Goal: Information Seeking & Learning: Learn about a topic

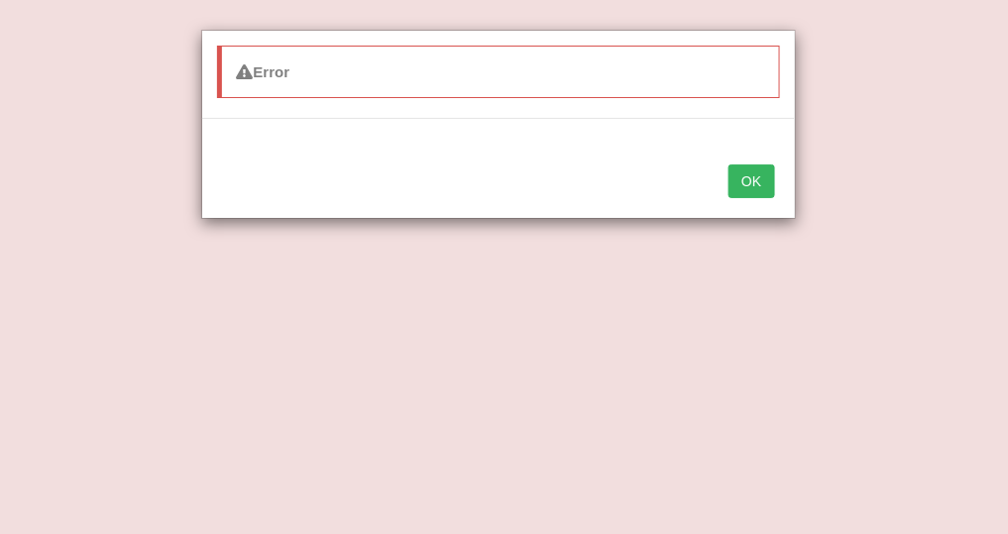
click at [755, 178] on button "OK" at bounding box center [751, 182] width 46 height 34
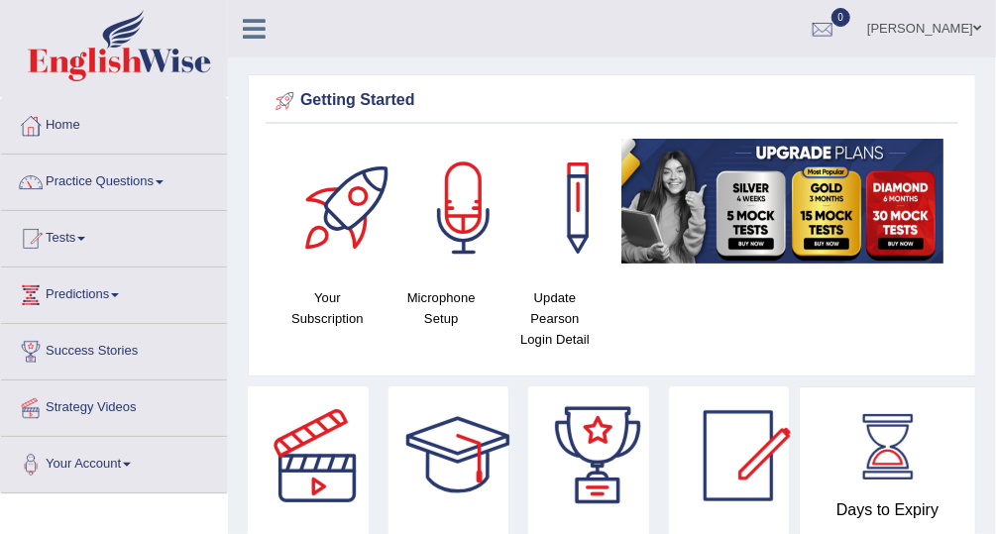
click at [121, 183] on link "Practice Questions" at bounding box center [114, 180] width 226 height 50
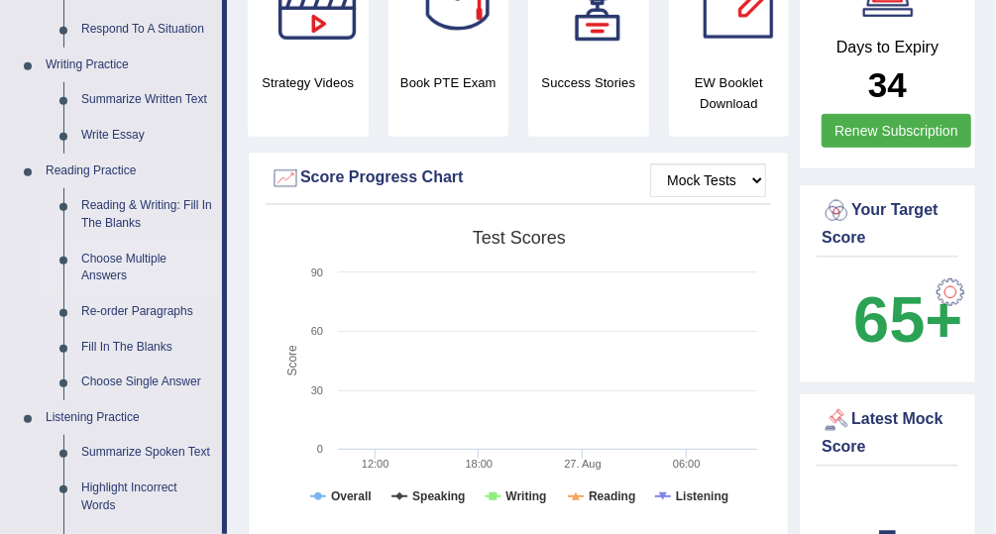
scroll to position [476, 0]
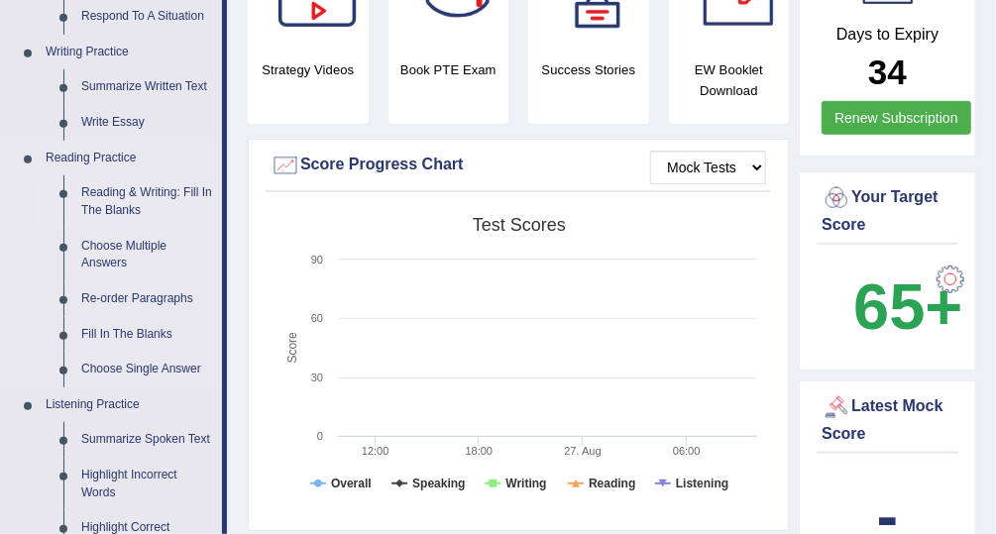
click at [169, 191] on link "Reading & Writing: Fill In The Blanks" at bounding box center [147, 201] width 150 height 53
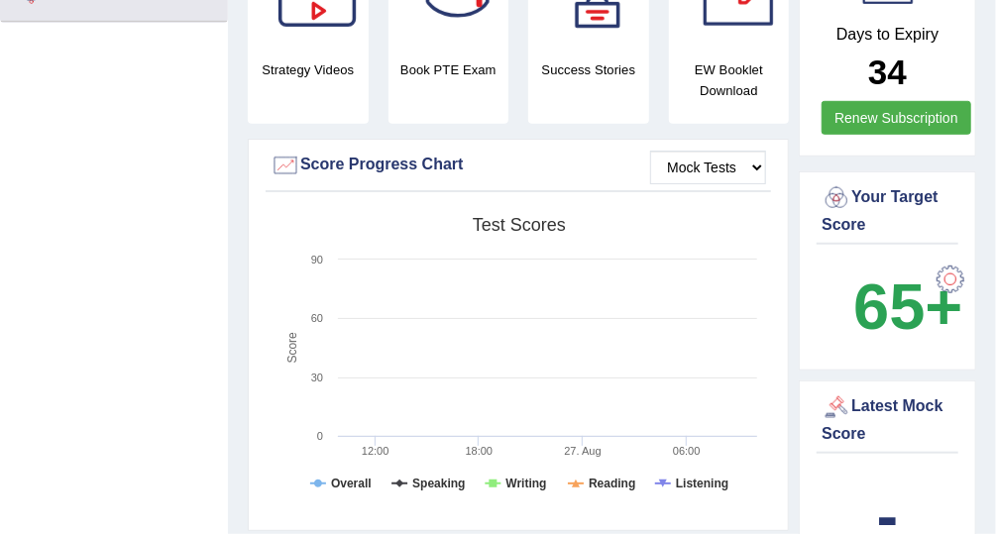
scroll to position [539, 0]
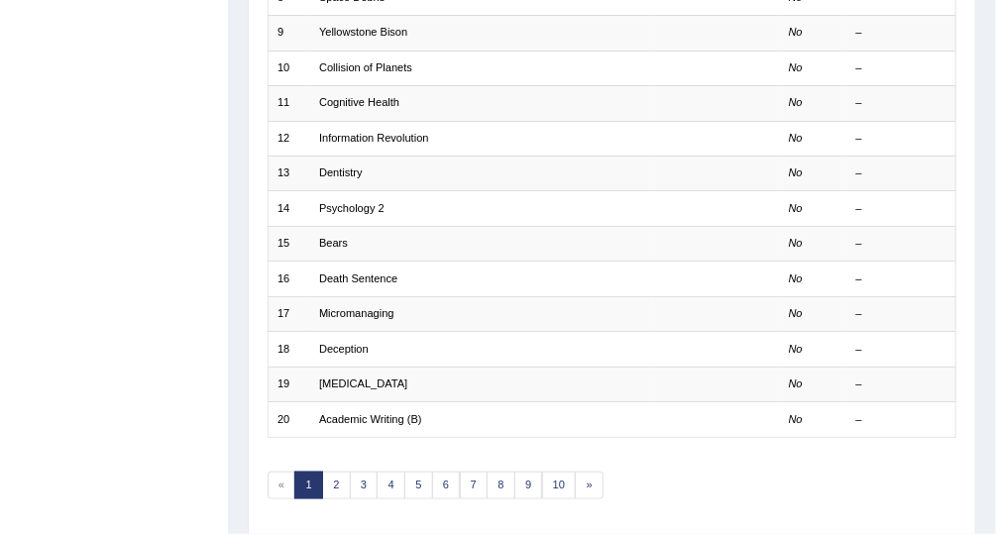
scroll to position [555, 0]
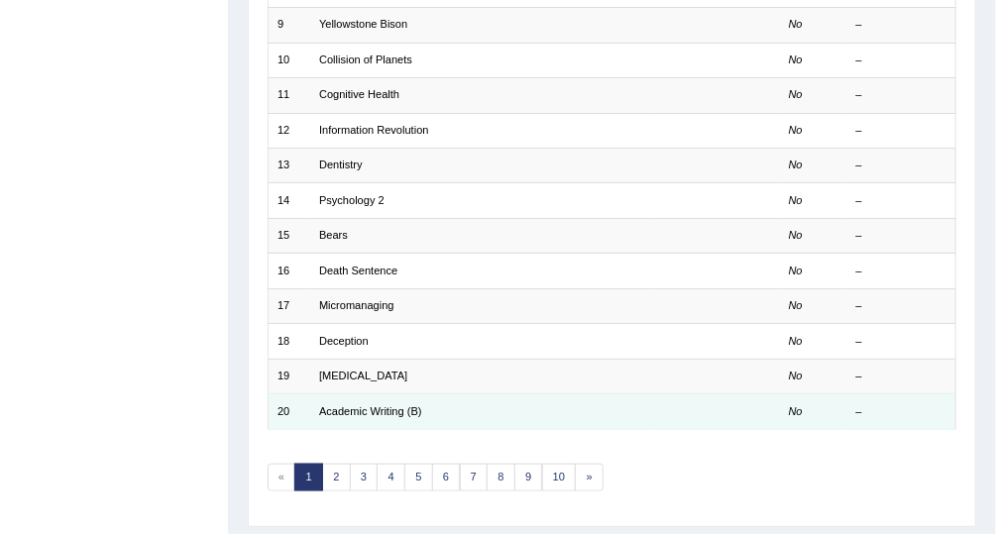
click at [359, 394] on td "Academic Writing (B)" at bounding box center [481, 411] width 343 height 35
click at [359, 405] on link "Academic Writing (B)" at bounding box center [370, 411] width 103 height 12
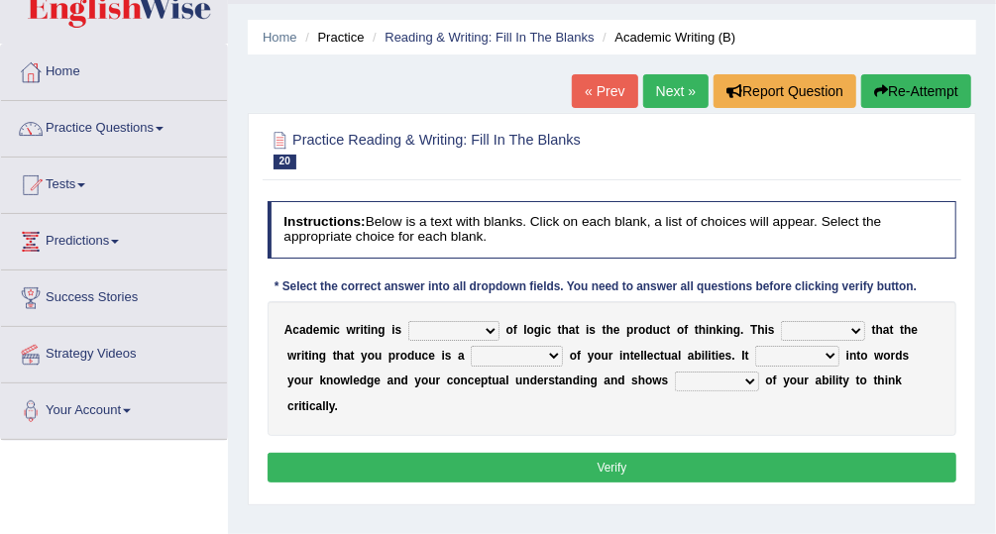
scroll to position [79, 0]
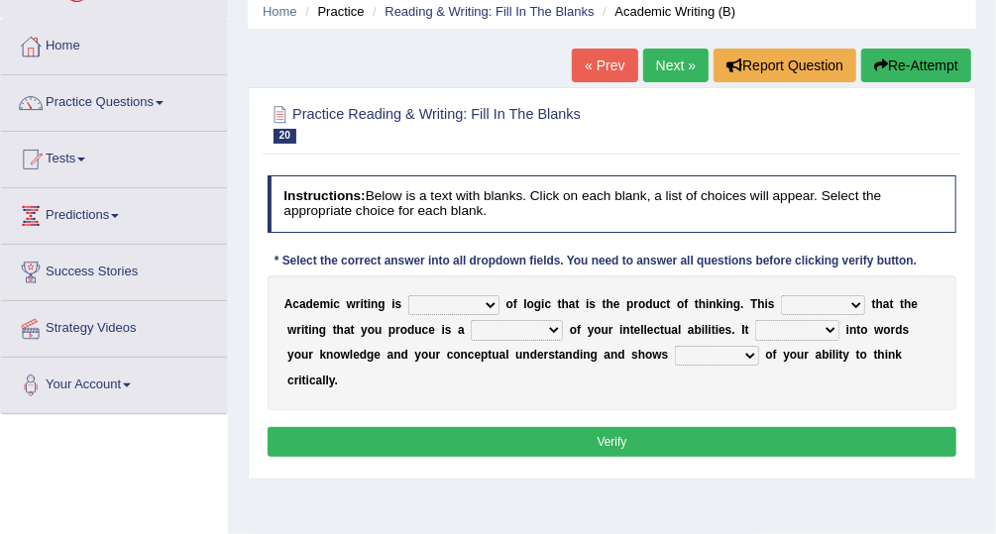
click at [440, 300] on select "expectation entitlement expression exchange" at bounding box center [453, 305] width 91 height 20
select select "expression"
click at [408, 295] on select "expectation entitlement expression exchange" at bounding box center [453, 305] width 91 height 20
click at [464, 300] on select "expectation entitlement expression exchange" at bounding box center [453, 305] width 91 height 20
click at [781, 301] on select "means questions stipulates answers" at bounding box center [823, 305] width 84 height 20
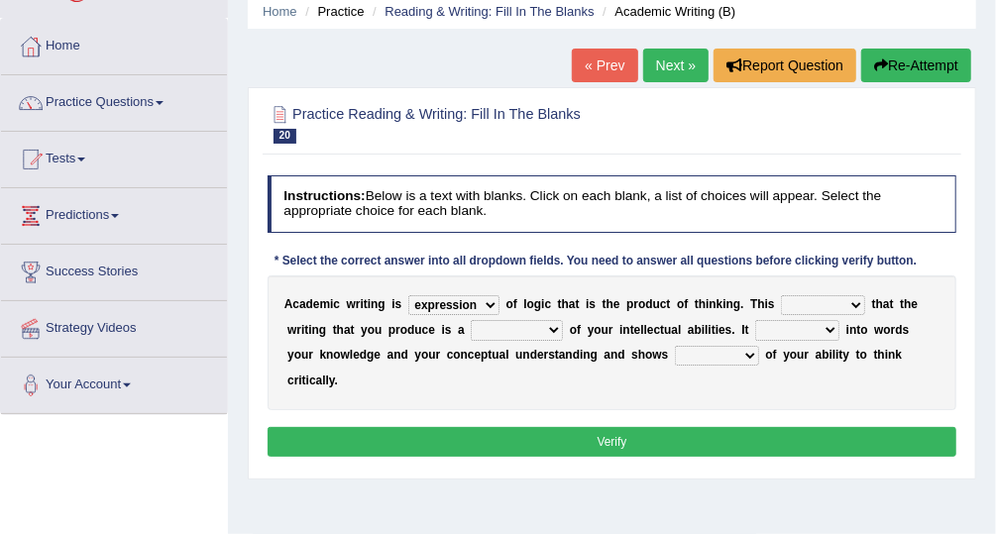
click at [781, 301] on select "means questions stipulates answers" at bounding box center [823, 305] width 84 height 20
click at [781, 296] on select "means questions stipulates answers" at bounding box center [823, 305] width 84 height 20
click at [826, 300] on select "means questions stipulates answers" at bounding box center [823, 305] width 84 height 20
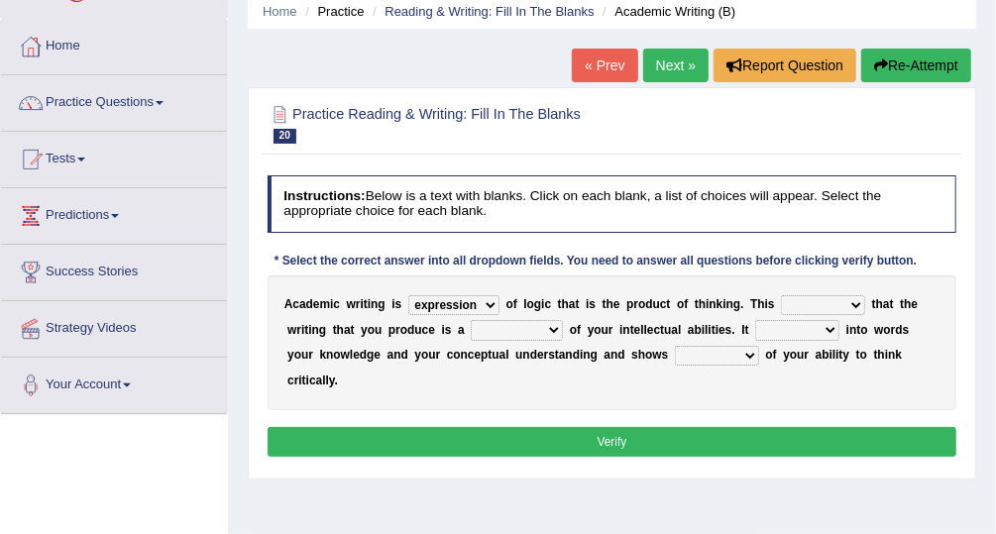
click at [899, 233] on div "Instructions: Below is a text with blanks. Click on each blank, a list of choic…" at bounding box center [612, 318] width 698 height 302
click at [808, 303] on select "means questions stipulates answers" at bounding box center [823, 305] width 84 height 20
select select "means"
click at [781, 295] on select "means questions stipulates answers" at bounding box center [823, 305] width 84 height 20
click at [471, 320] on select "redundancy mission credit reflection" at bounding box center [517, 330] width 92 height 20
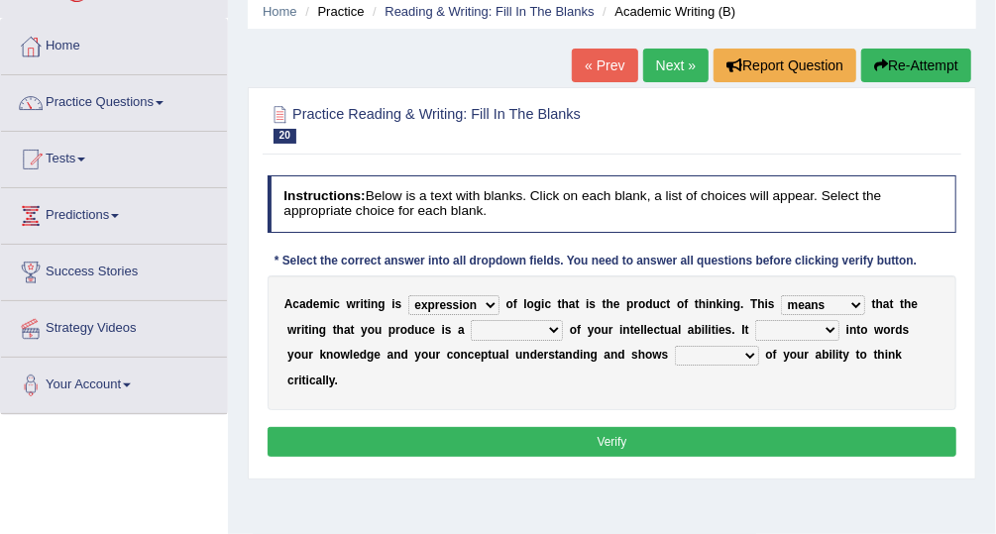
select select "reflection"
click at [471, 320] on select "redundancy mission credit reflection" at bounding box center [517, 330] width 92 height 20
click at [718, 316] on div "A c a d e m i c w r i t i n g i s expectation entitlement expression exchange o…" at bounding box center [613, 343] width 690 height 135
click at [755, 327] on select "enriches shows allows puts" at bounding box center [797, 330] width 84 height 20
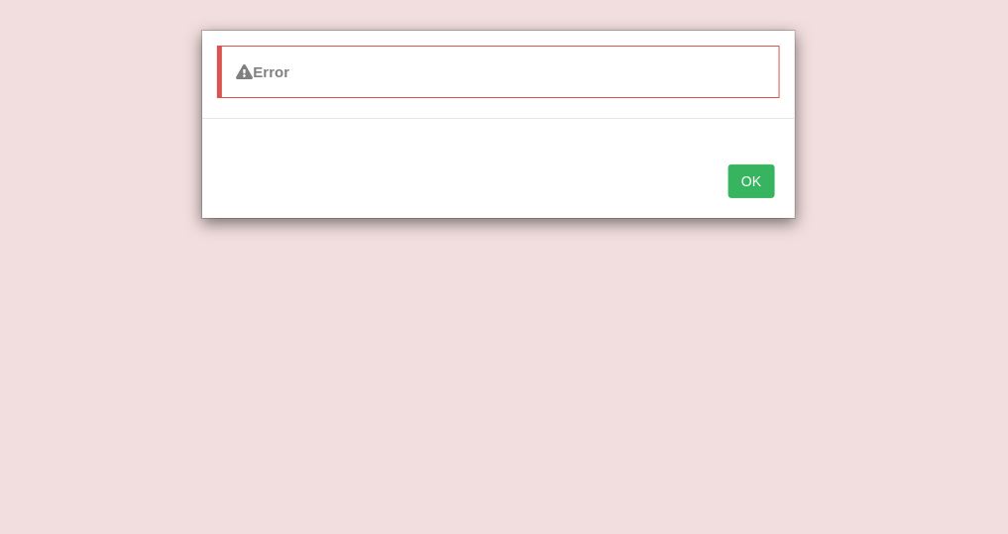
click at [954, 74] on div "Error OK" at bounding box center [504, 267] width 1008 height 534
click at [755, 174] on button "OK" at bounding box center [751, 182] width 46 height 34
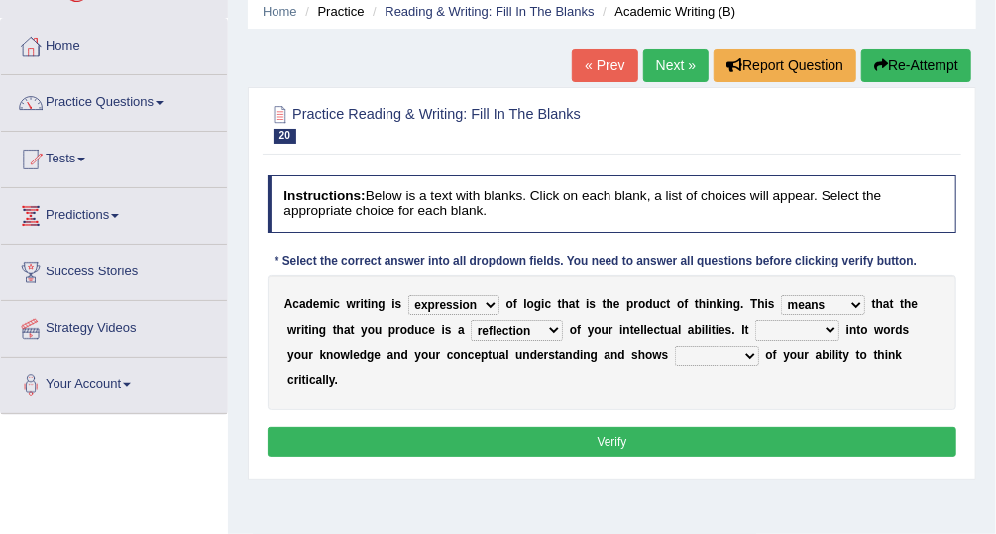
click at [895, 117] on div at bounding box center [613, 123] width 690 height 52
click at [755, 328] on select "enriches shows allows puts" at bounding box center [797, 330] width 84 height 20
select select "puts"
click at [755, 320] on select "enriches shows allows puts" at bounding box center [797, 330] width 84 height 20
click at [675, 349] on select "hassle excuse capacity evidence" at bounding box center [717, 356] width 84 height 20
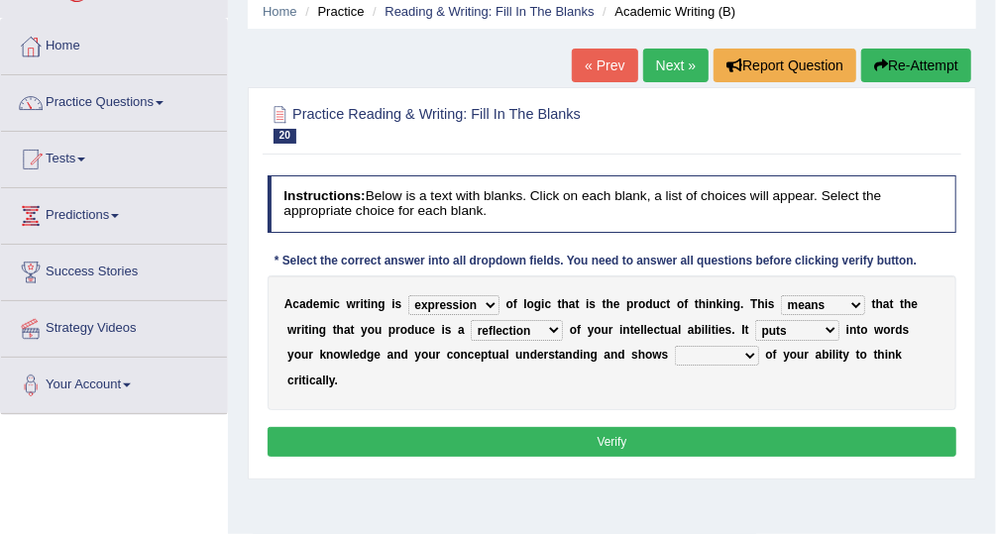
select select "evidence"
click at [675, 346] on select "hassle excuse capacity evidence" at bounding box center [717, 356] width 84 height 20
click at [586, 427] on button "Verify" at bounding box center [613, 441] width 690 height 29
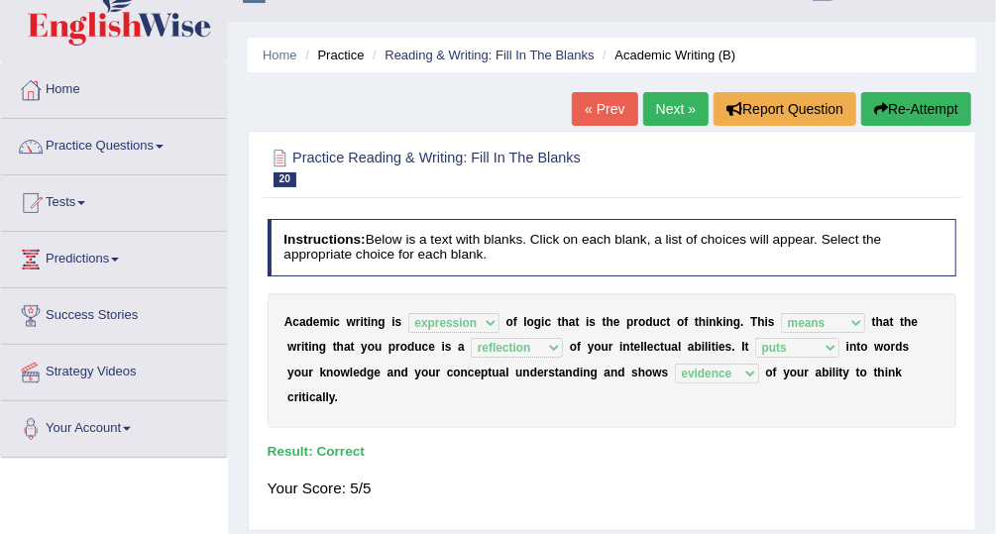
scroll to position [0, 0]
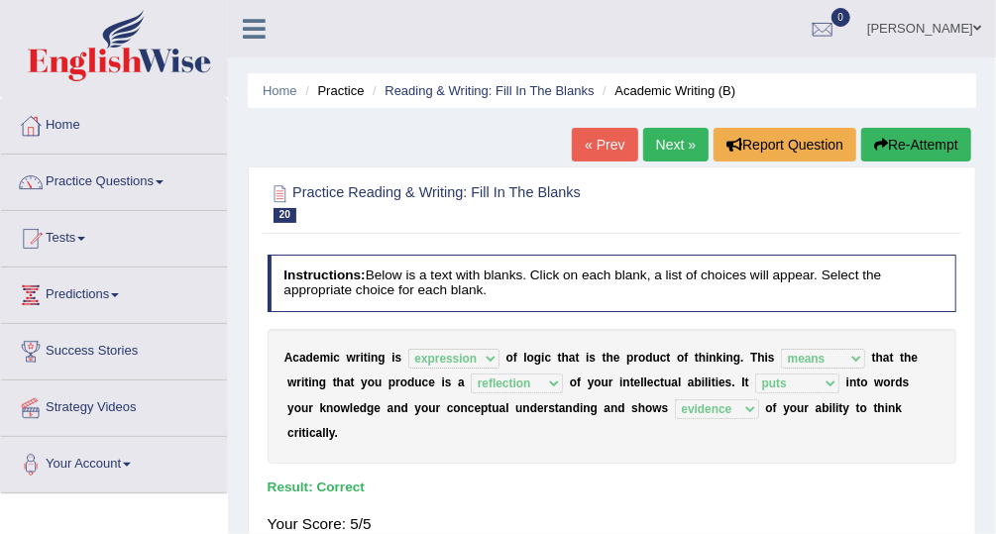
click at [596, 148] on link "« Prev" at bounding box center [604, 145] width 65 height 34
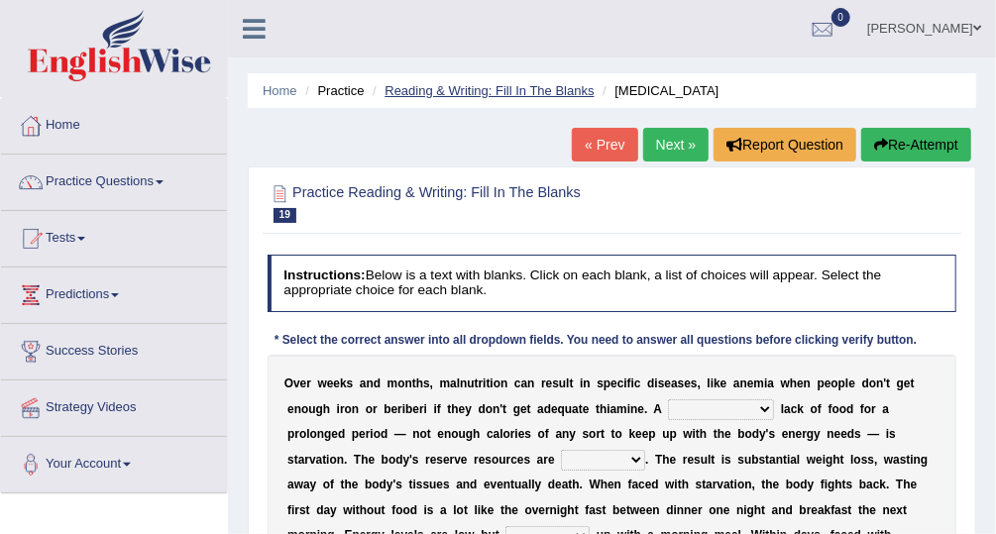
click at [465, 85] on link "Reading & Writing: Fill In The Blanks" at bounding box center [489, 90] width 209 height 15
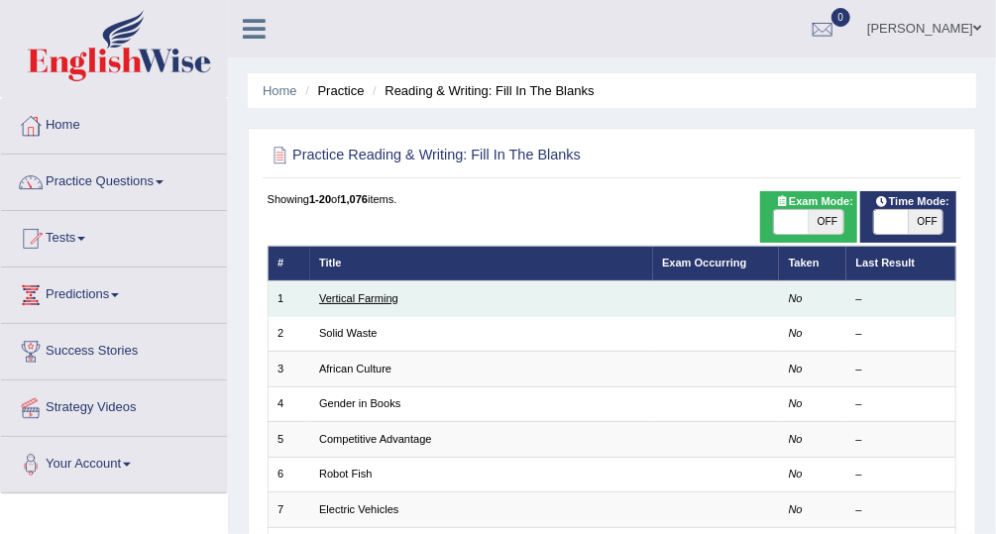
click at [373, 292] on link "Vertical Farming" at bounding box center [358, 298] width 79 height 12
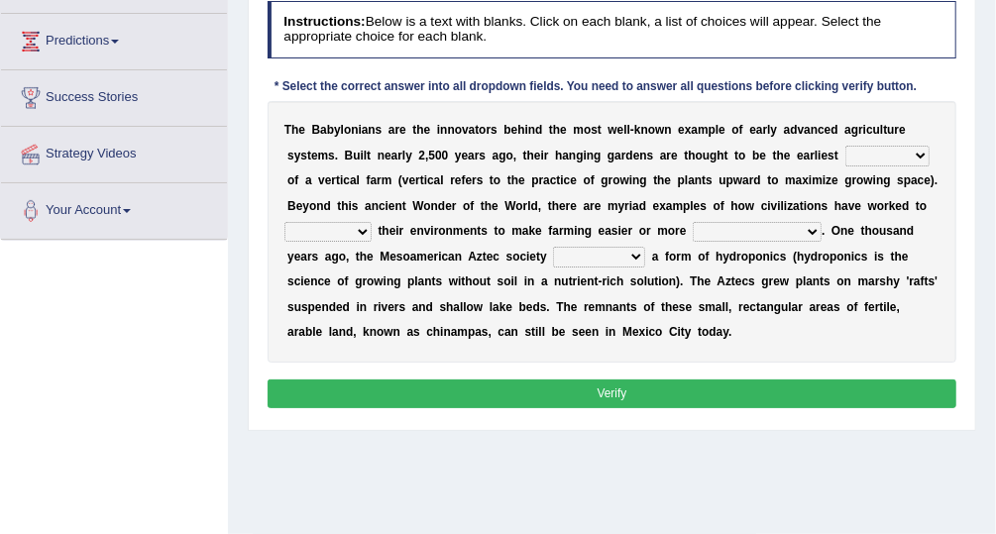
scroll to position [229, 0]
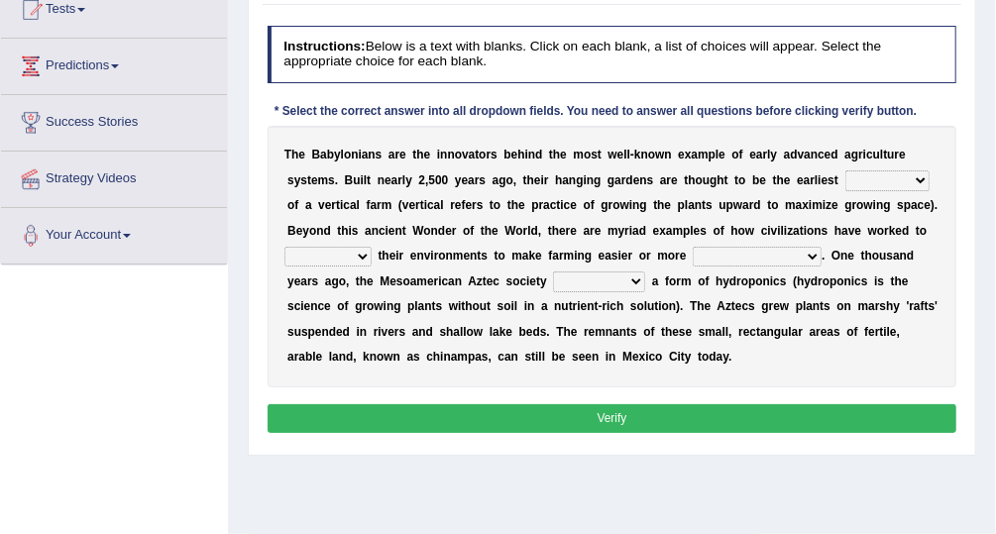
click at [845, 179] on select "prototype failure discredit protocol" at bounding box center [887, 180] width 84 height 20
click at [901, 194] on div "T h e B a b y l o n i a n s a r e t h e i n n o v a t o r s b e h i n d t h e m…" at bounding box center [613, 257] width 690 height 262
click at [845, 178] on select "prototype failure discredit protocol" at bounding box center [887, 180] width 84 height 20
select select "prototype"
click at [845, 170] on select "prototype failure discredit protocol" at bounding box center [887, 180] width 84 height 20
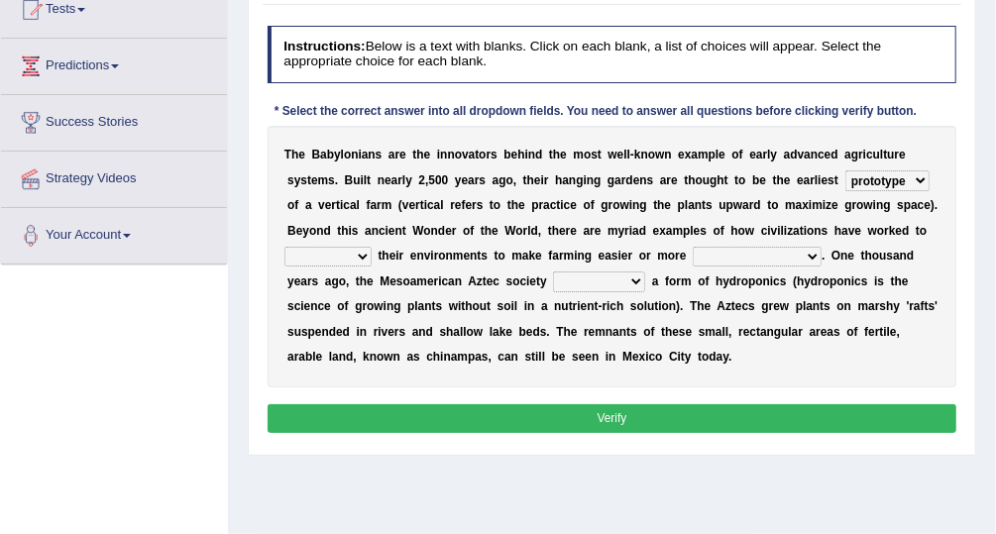
click at [372, 247] on select "manipulate escape respect disarrange" at bounding box center [327, 257] width 87 height 20
click at [693, 255] on select "productive constructive connective counterproductive" at bounding box center [757, 257] width 129 height 20
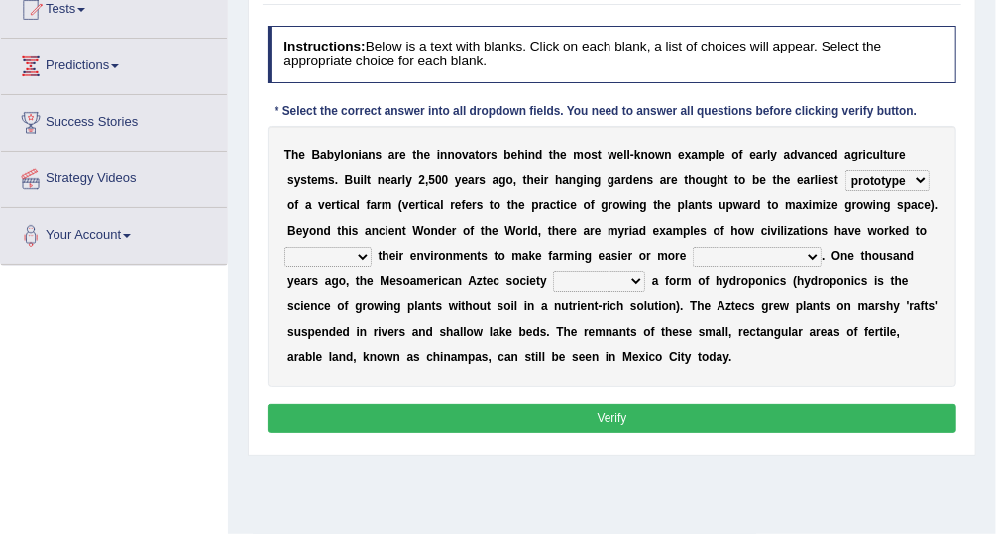
click at [372, 247] on select "manipulate escape respect disarrange" at bounding box center [327, 257] width 87 height 20
click at [693, 247] on select "productive constructive connective counterproductive" at bounding box center [757, 257] width 129 height 20
click at [372, 247] on select "manipulate escape respect disarrange" at bounding box center [327, 257] width 87 height 20
select select "manipulate"
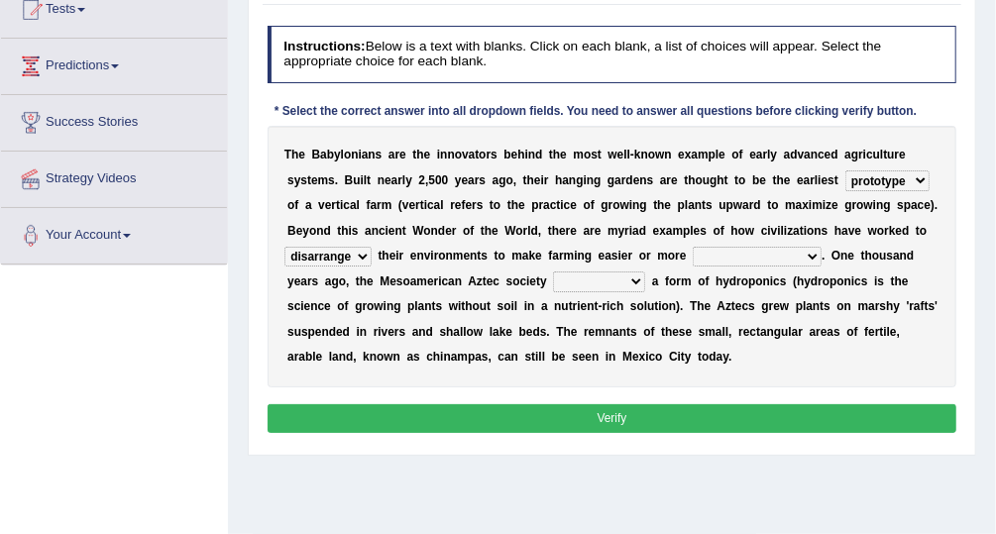
click at [372, 247] on select "manipulate escape respect disarrange" at bounding box center [327, 257] width 87 height 20
click at [693, 257] on select "productive constructive connective counterproductive" at bounding box center [757, 257] width 129 height 20
select select "productive"
click at [693, 247] on select "productive constructive connective counterproductive" at bounding box center [757, 257] width 129 height 20
click at [553, 283] on select "domineered volunteered pioneered engineered" at bounding box center [599, 282] width 92 height 20
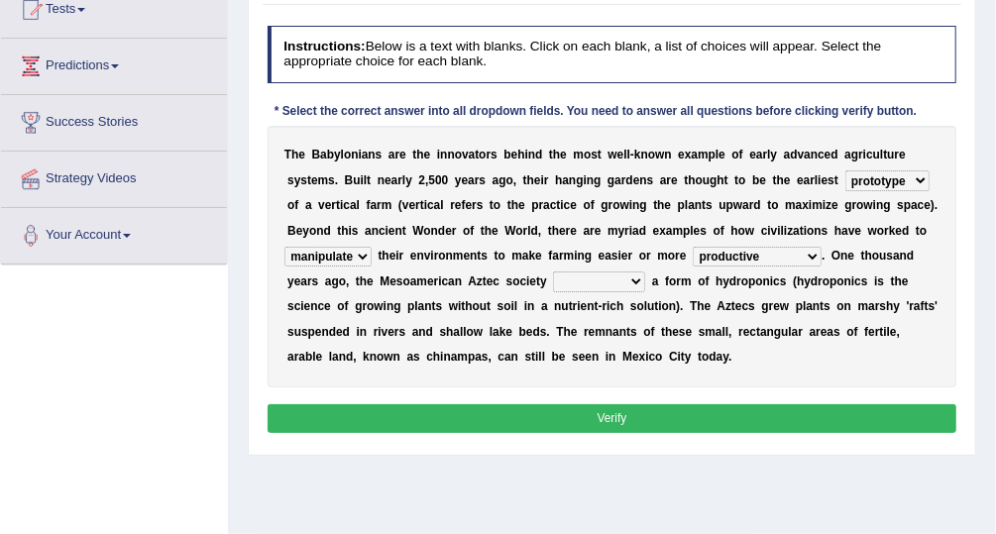
click at [519, 389] on div "Instructions: Below is a text with blanks. Click on each blank, a list of choic…" at bounding box center [612, 232] width 698 height 429
click at [553, 273] on select "domineered volunteered pioneered engineered" at bounding box center [599, 282] width 92 height 20
select select "engineered"
click at [553, 272] on select "domineered volunteered pioneered engineered" at bounding box center [599, 282] width 92 height 20
click at [520, 414] on button "Verify" at bounding box center [613, 418] width 690 height 29
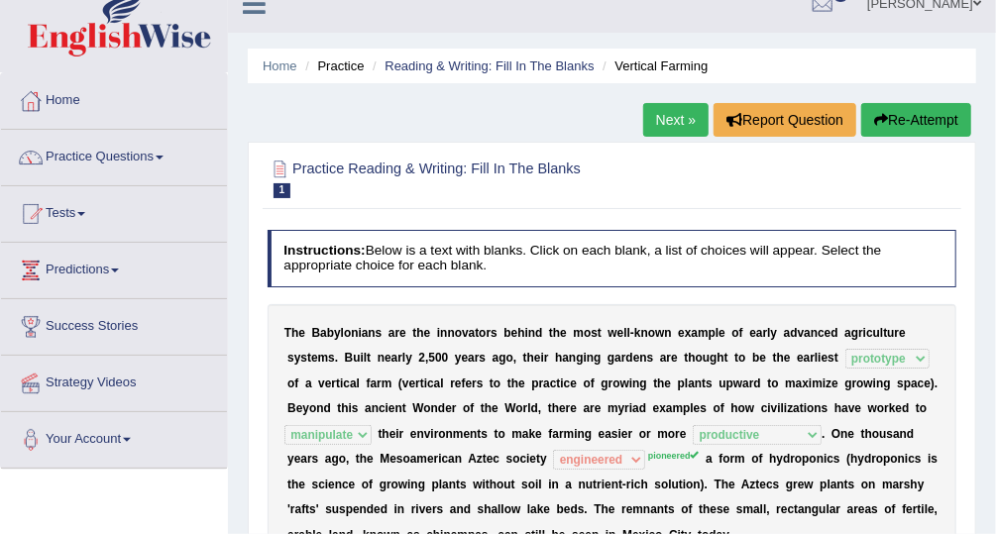
scroll to position [11, 0]
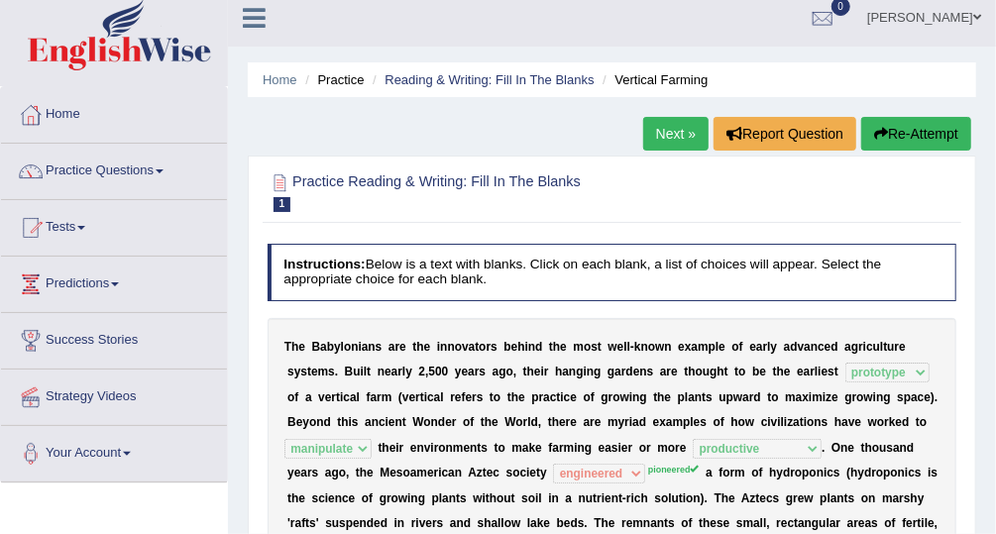
click at [670, 133] on link "Next »" at bounding box center [675, 134] width 65 height 34
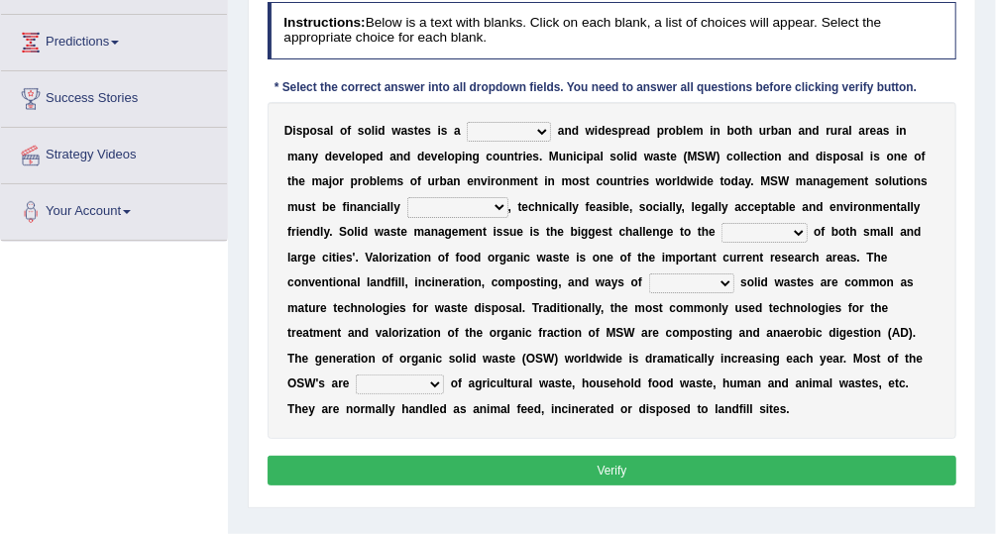
scroll to position [255, 0]
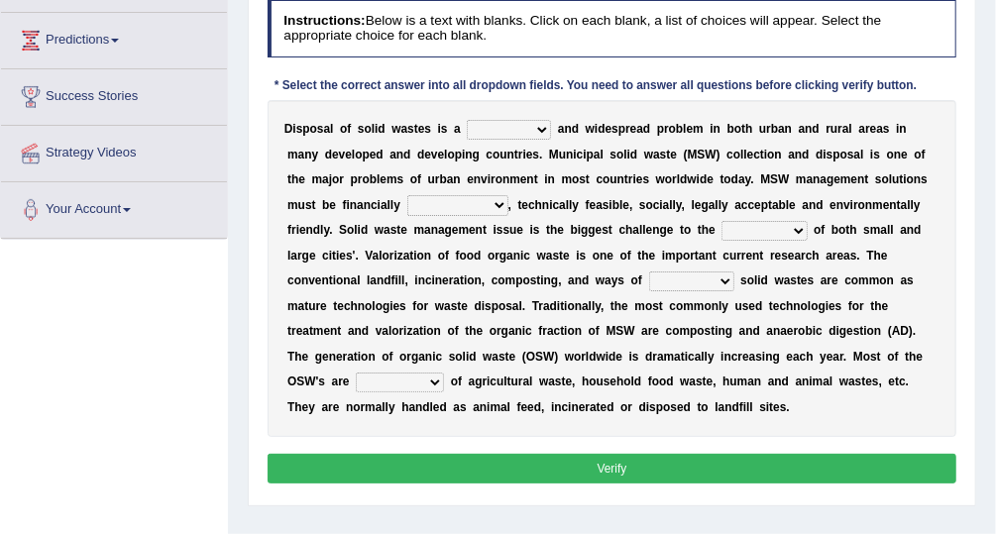
click at [528, 125] on select "slanting stinging stalling shafting" at bounding box center [509, 130] width 84 height 20
select select "slanting"
click at [467, 120] on select "slanting stinging stalling shafting" at bounding box center [509, 130] width 84 height 20
click at [407, 203] on select "unattainable sustainable objectionable treasonable" at bounding box center [457, 205] width 101 height 20
select select "sustainable"
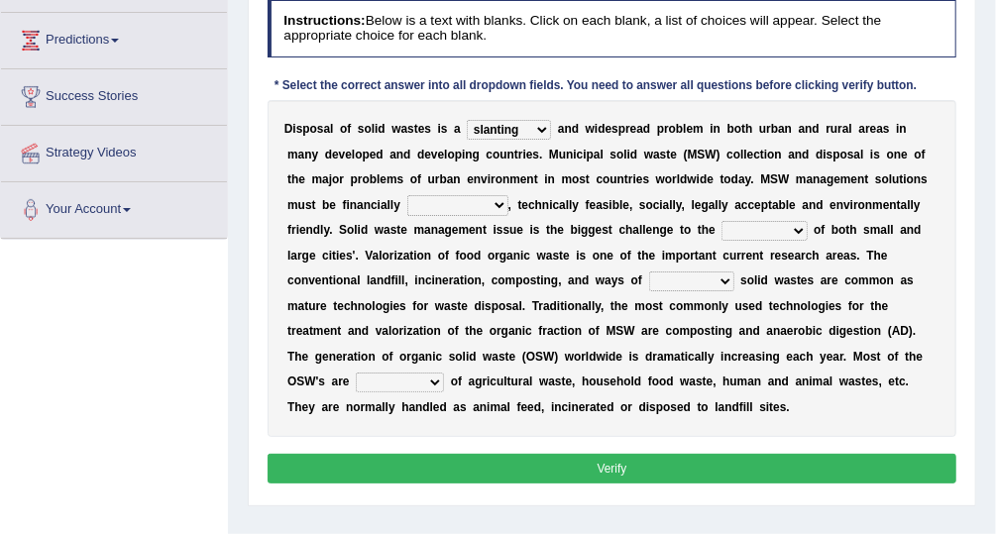
click at [407, 195] on select "unattainable sustainable objectionable treasonable" at bounding box center [457, 205] width 101 height 20
click at [722, 229] on select "plants culture authorities history" at bounding box center [764, 231] width 85 height 20
select select "authorities"
click at [722, 221] on select "plants culture authorities history" at bounding box center [764, 231] width 85 height 20
click at [649, 276] on select "reserving preserving deserving handling" at bounding box center [691, 282] width 85 height 20
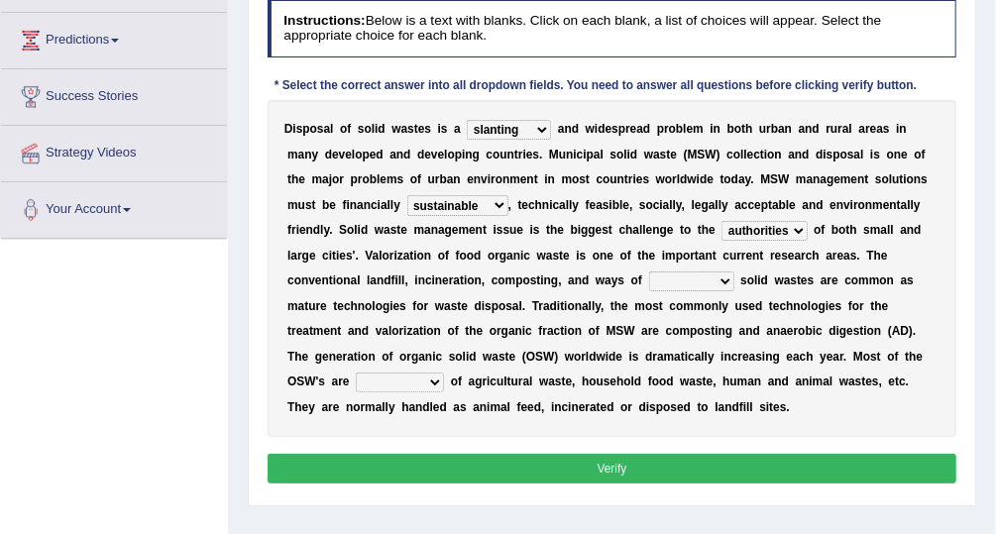
select select "handling"
click at [649, 272] on select "reserving preserving deserving handling" at bounding box center [691, 282] width 85 height 20
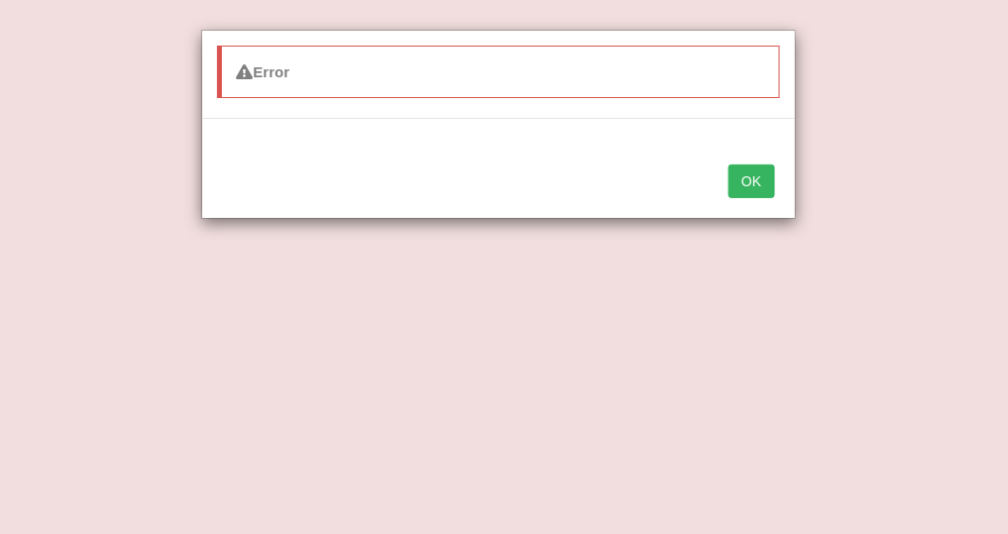
click at [971, 130] on div "Error OK" at bounding box center [504, 267] width 1008 height 534
click at [757, 176] on button "OK" at bounding box center [751, 182] width 46 height 34
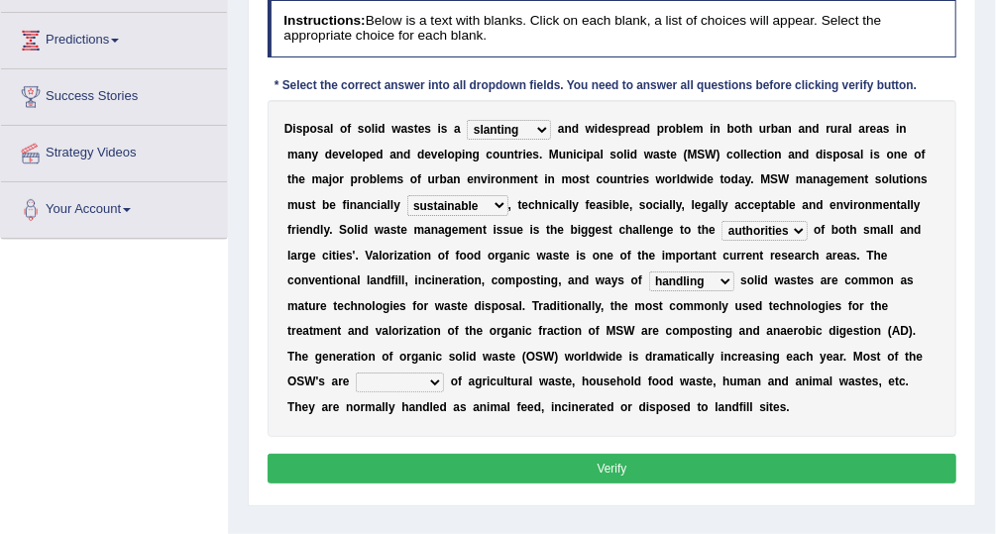
click at [527, 125] on select "slanting stinging stalling shafting" at bounding box center [509, 130] width 84 height 20
click at [444, 373] on select "composed disposed composing disposing" at bounding box center [400, 383] width 88 height 20
select select "composed"
click at [444, 373] on select "composed disposed composing disposing" at bounding box center [400, 383] width 88 height 20
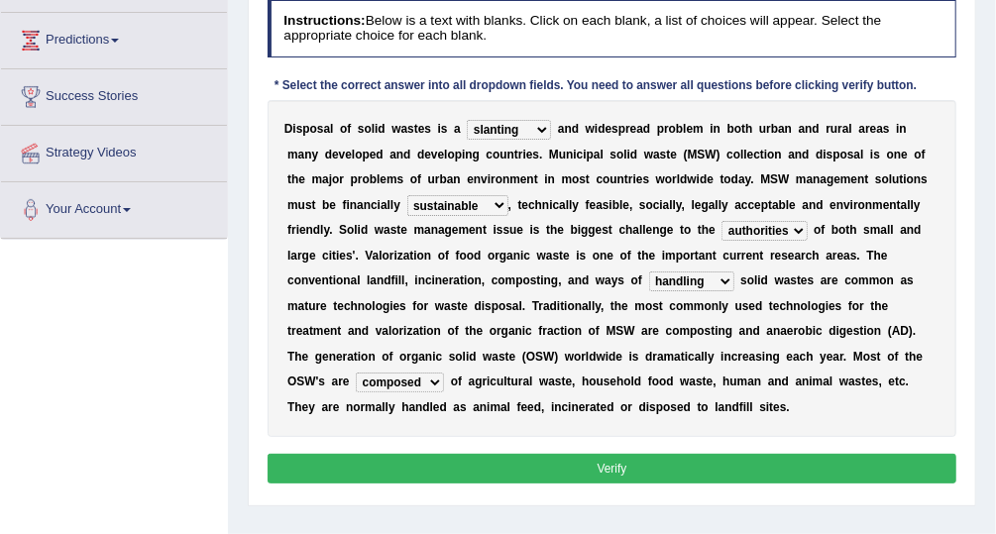
click at [703, 469] on button "Verify" at bounding box center [613, 468] width 690 height 29
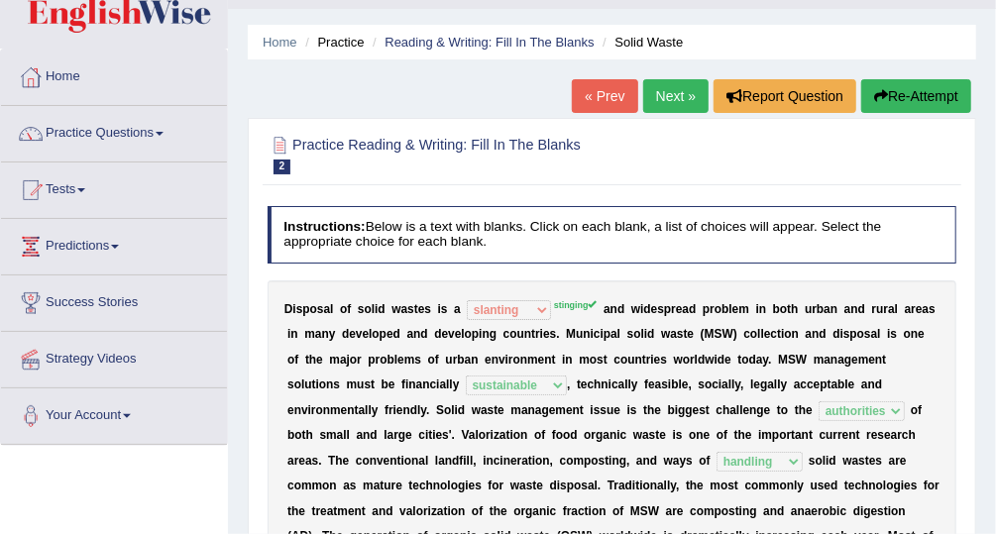
scroll to position [43, 0]
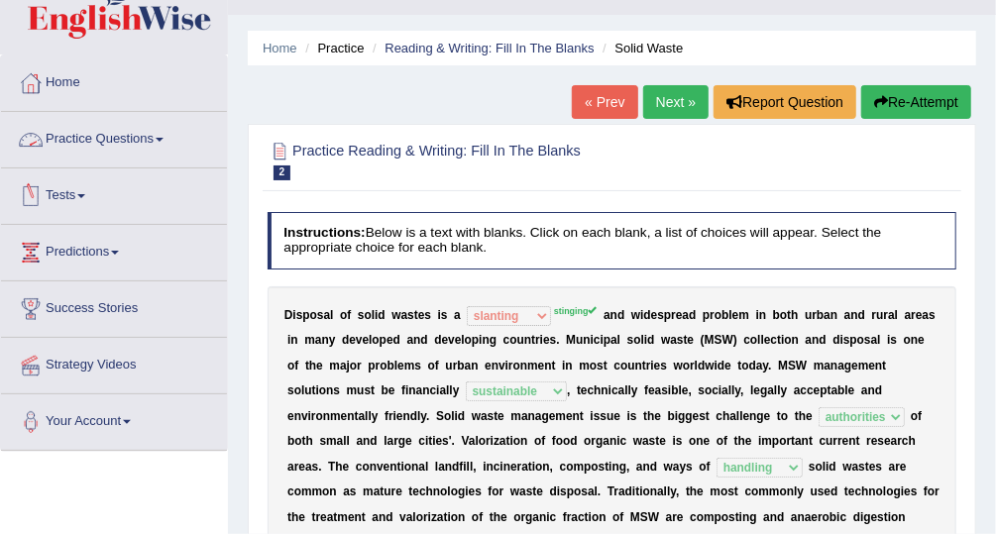
click at [174, 153] on link "Practice Questions" at bounding box center [114, 137] width 226 height 50
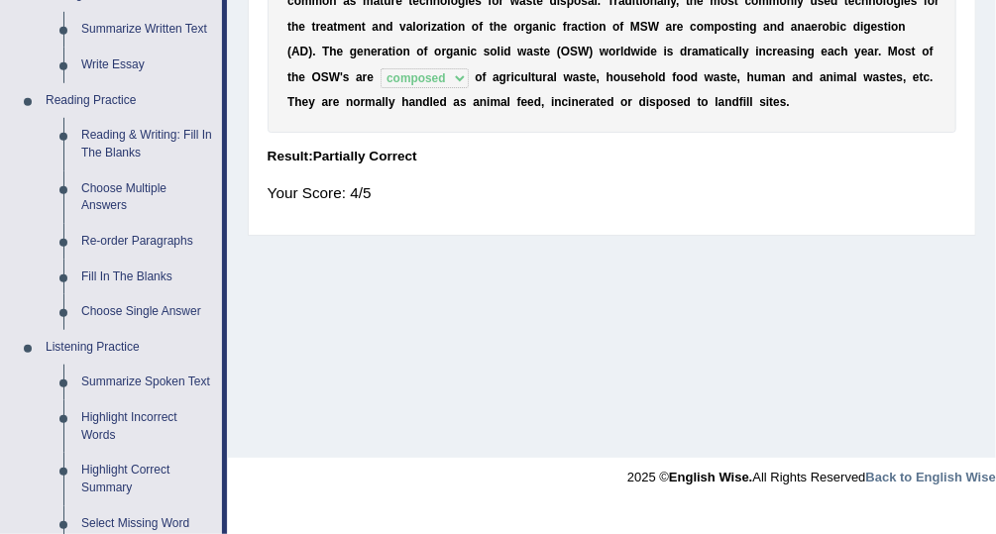
scroll to position [543, 0]
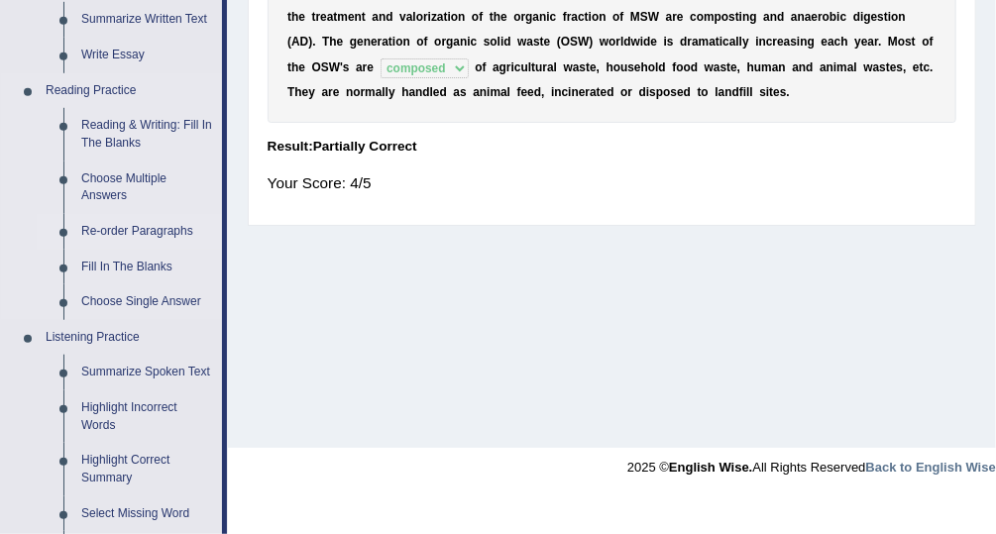
click at [151, 230] on link "Re-order Paragraphs" at bounding box center [147, 232] width 150 height 36
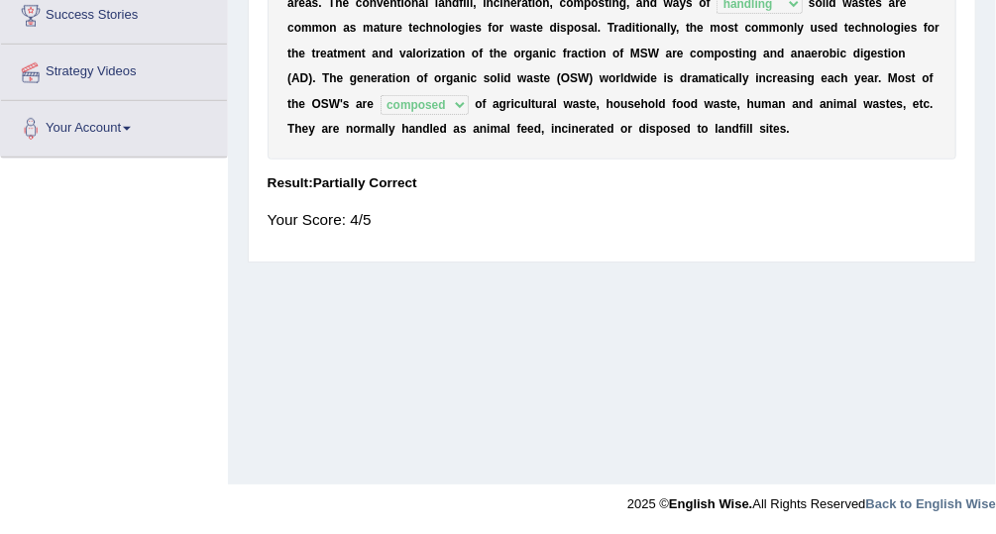
scroll to position [230, 0]
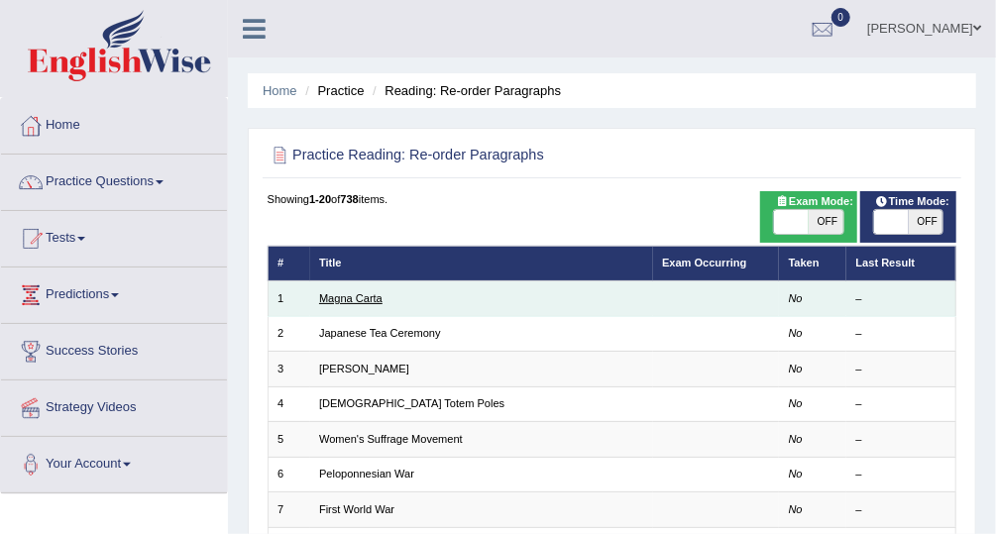
click at [335, 302] on link "Magna Carta" at bounding box center [350, 298] width 63 height 12
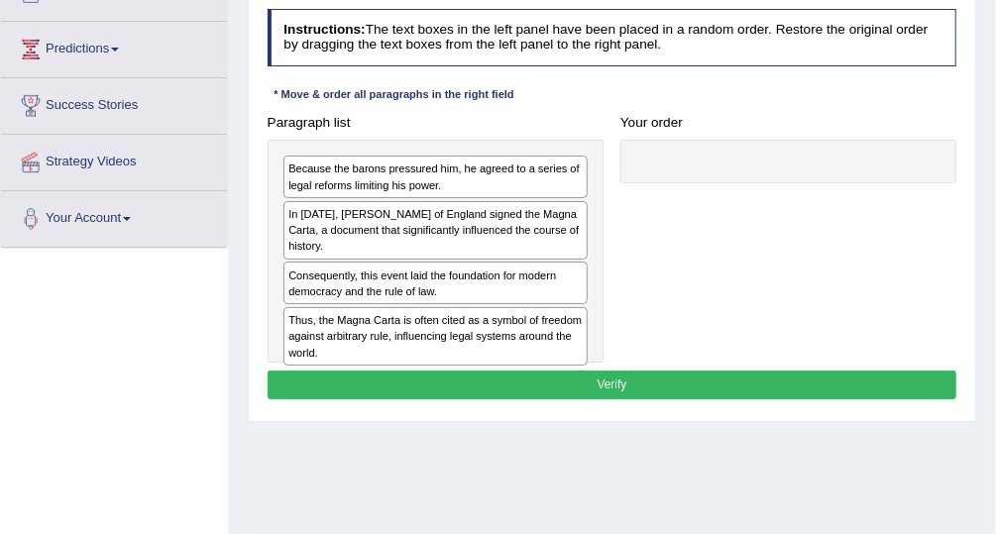
scroll to position [225, 0]
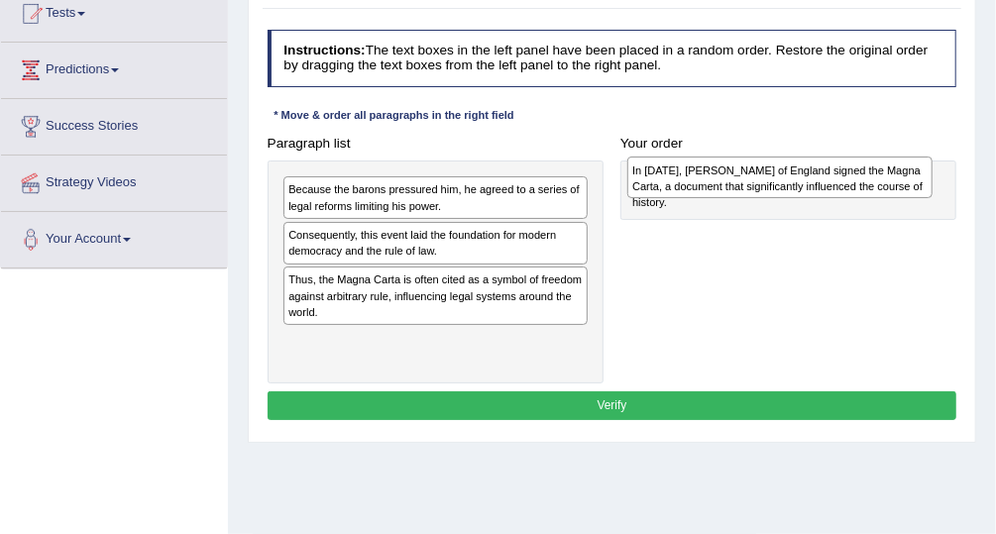
drag, startPoint x: 528, startPoint y: 246, endPoint x: 936, endPoint y: 186, distance: 411.7
click at [936, 186] on div "Paragraph list Because the barons pressured him, he agreed to a series of legal…" at bounding box center [612, 256] width 707 height 255
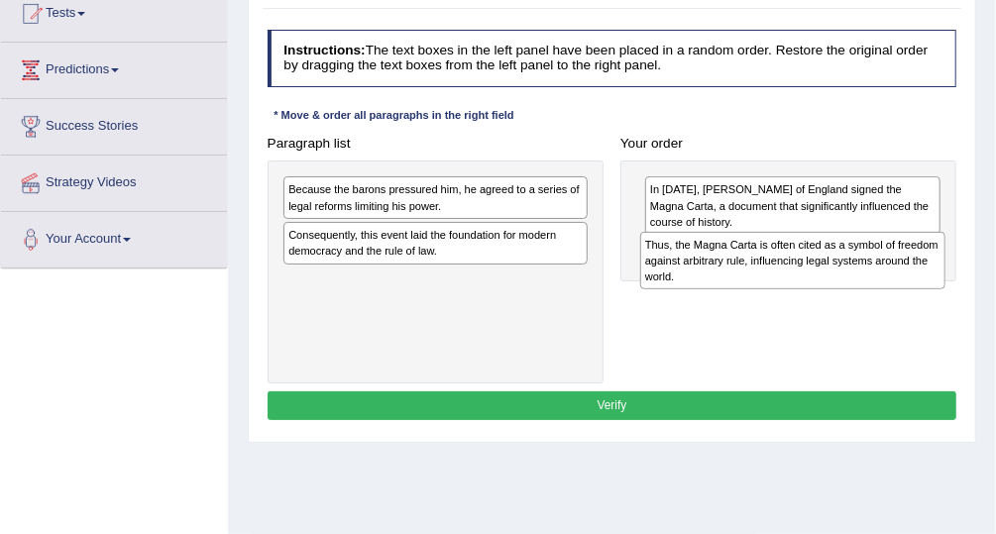
drag, startPoint x: 517, startPoint y: 294, endPoint x: 942, endPoint y: 279, distance: 424.5
click at [942, 279] on div "Thus, the Magna Carta is often cited as a symbol of freedom against arbitrary r…" at bounding box center [792, 260] width 305 height 57
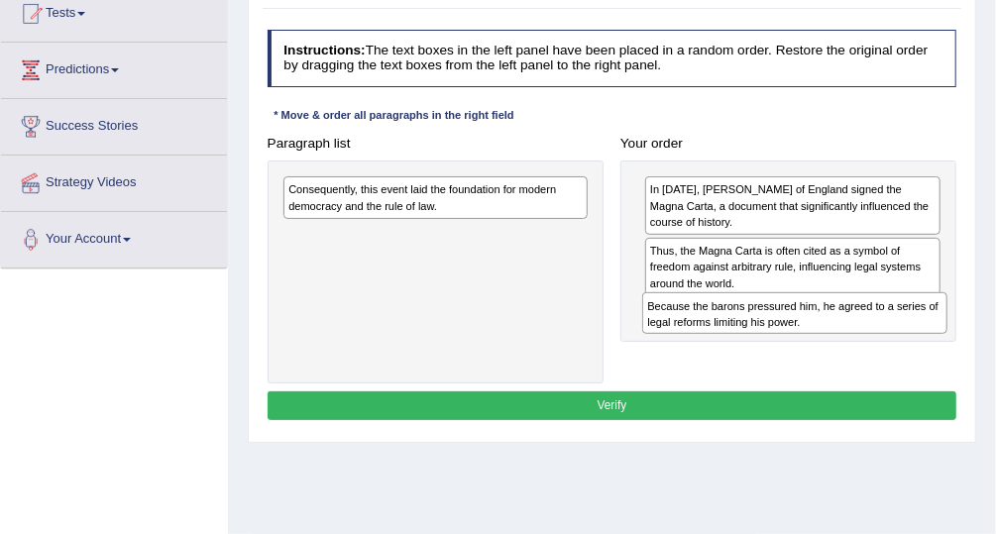
drag, startPoint x: 558, startPoint y: 195, endPoint x: 985, endPoint y: 342, distance: 451.7
click at [985, 342] on div "Home Practice Reading: Re-order Paragraphs Magna Carta Next » Report Question R…" at bounding box center [612, 270] width 768 height 991
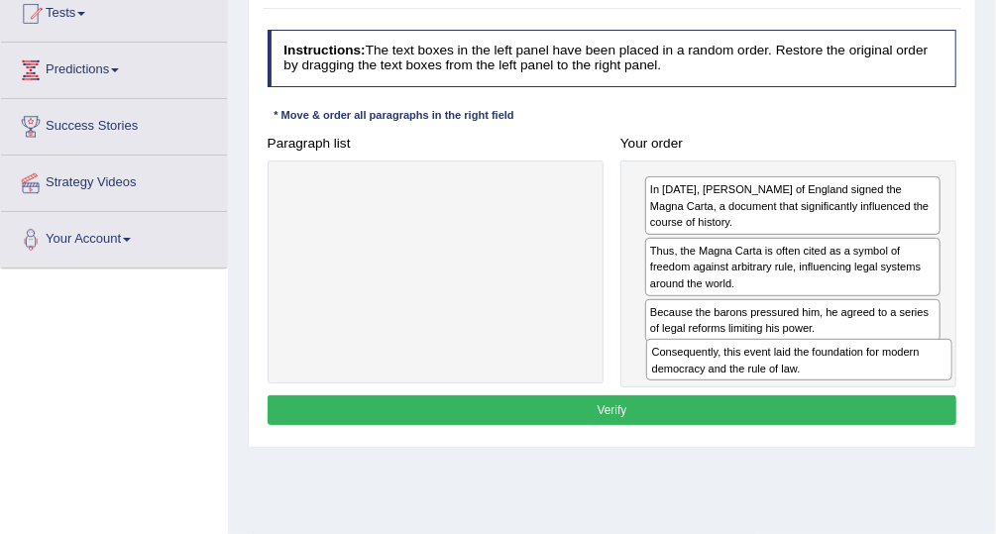
drag, startPoint x: 525, startPoint y: 196, endPoint x: 957, endPoint y: 397, distance: 476.7
click at [957, 397] on div "Instructions: The text boxes in the left panel have been placed in a random ord…" at bounding box center [612, 230] width 698 height 416
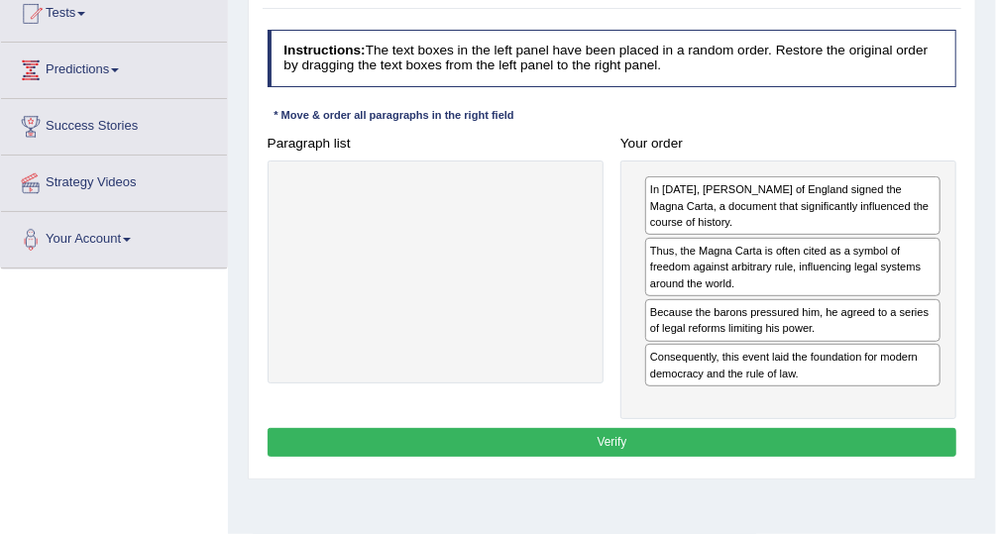
click at [887, 433] on button "Verify" at bounding box center [613, 442] width 690 height 29
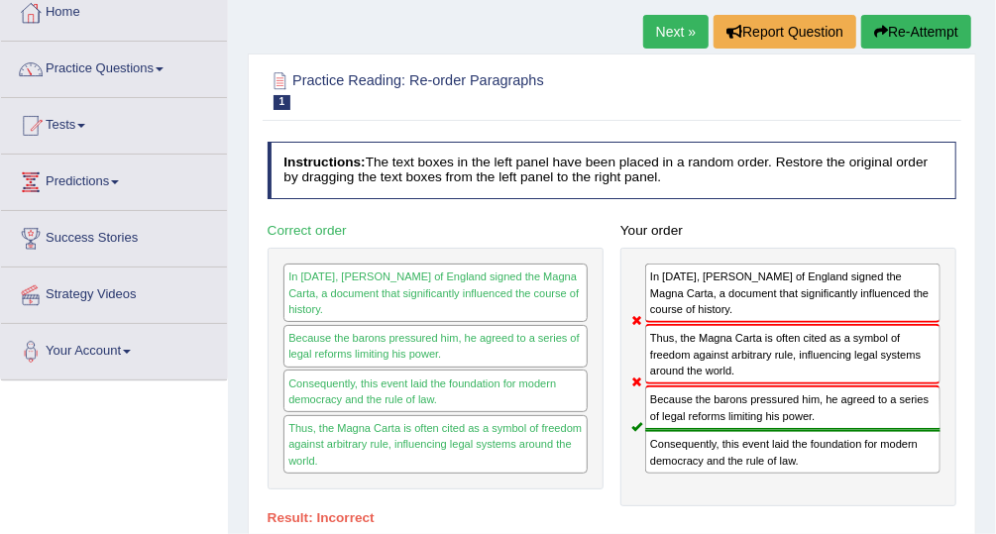
scroll to position [110, 0]
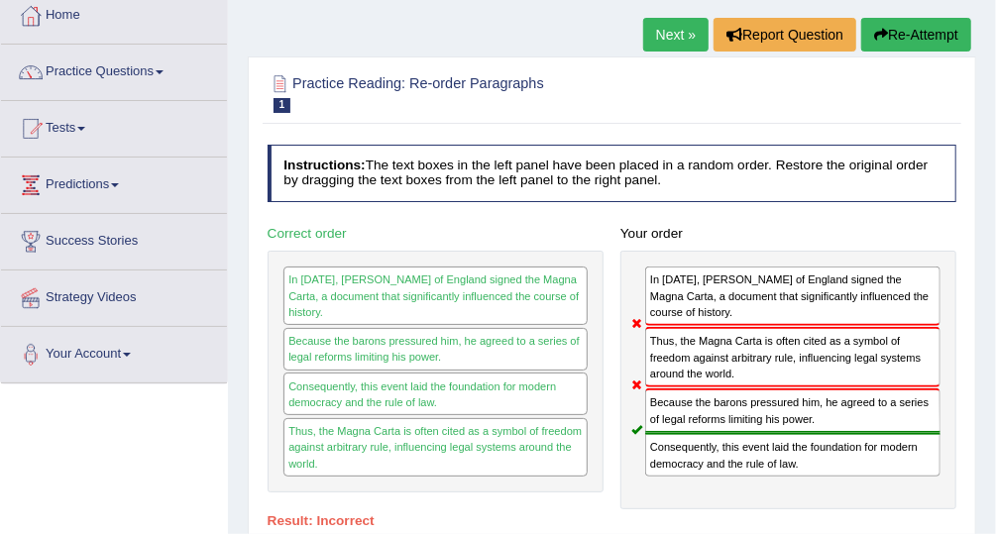
click at [679, 35] on link "Next »" at bounding box center [675, 35] width 65 height 34
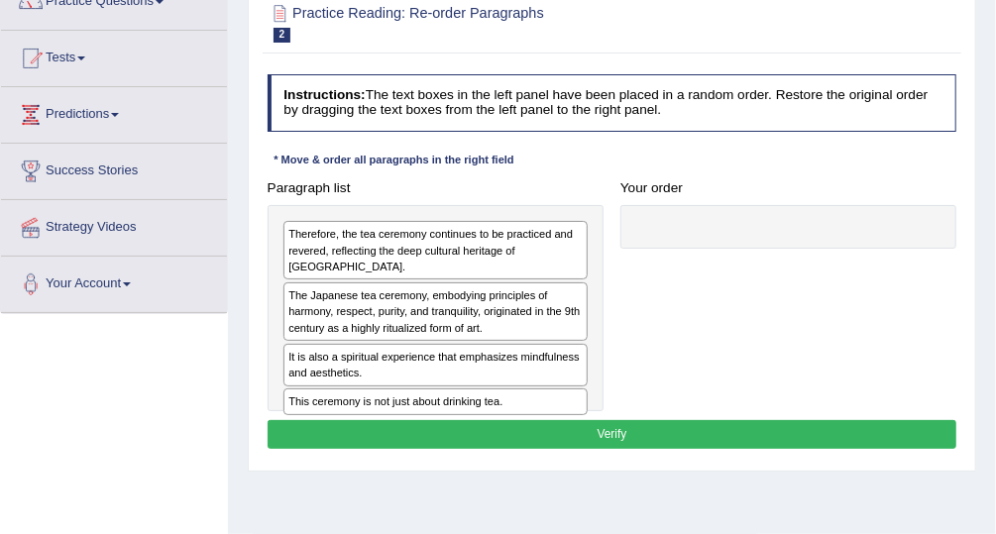
scroll to position [186, 0]
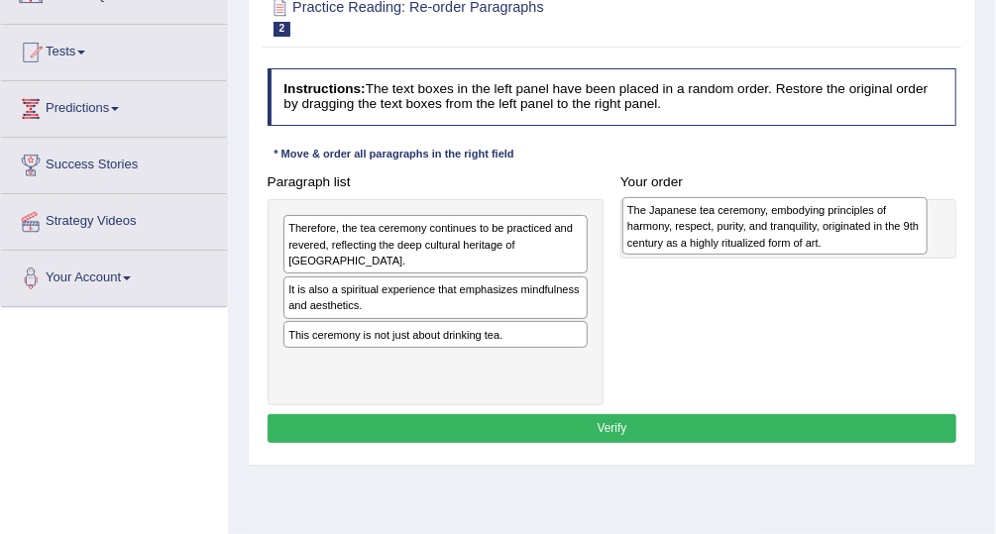
drag, startPoint x: 530, startPoint y: 282, endPoint x: 934, endPoint y: 222, distance: 407.9
click at [934, 222] on div "Paragraph list Therefore, the tea ceremony continues to be practiced and revere…" at bounding box center [612, 286] width 707 height 238
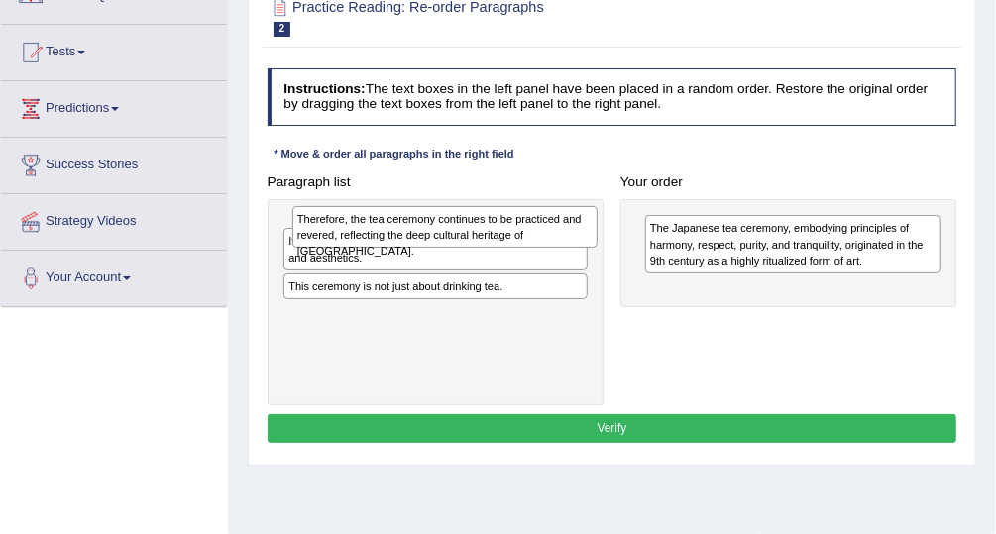
drag, startPoint x: 513, startPoint y: 228, endPoint x: 528, endPoint y: 225, distance: 15.2
click at [528, 225] on div "Therefore, the tea ceremony continues to be practiced and revered, reflecting t…" at bounding box center [444, 227] width 305 height 42
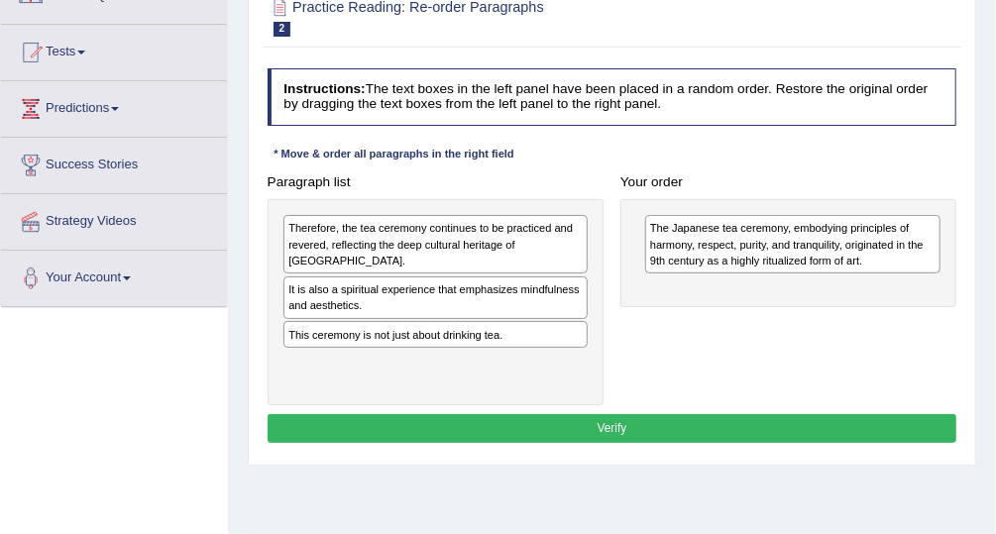
click at [528, 225] on div "Therefore, the tea ceremony continues to be practiced and revered, reflecting t…" at bounding box center [435, 244] width 304 height 58
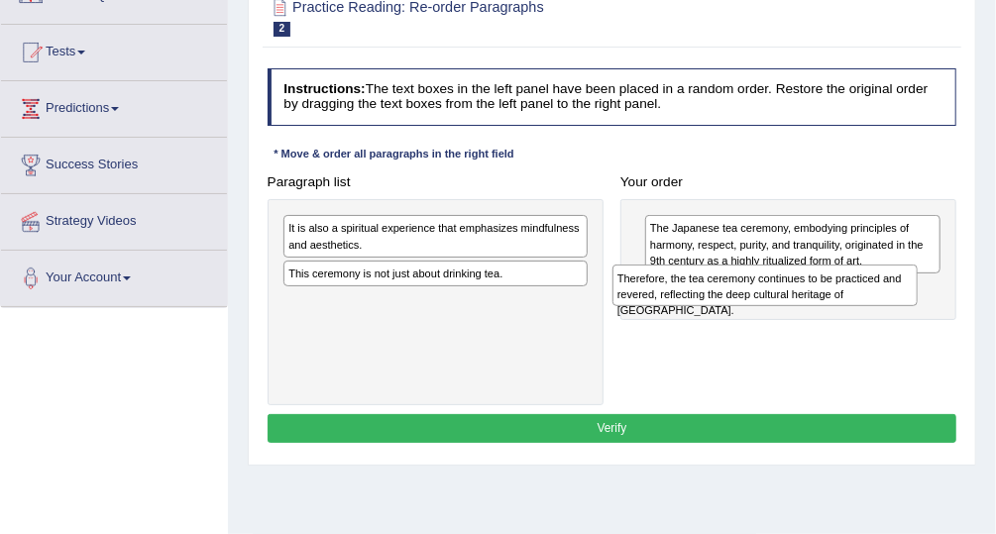
drag, startPoint x: 571, startPoint y: 233, endPoint x: 962, endPoint y: 301, distance: 397.4
click at [962, 301] on div "Paragraph list Therefore, the tea ceremony continues to be practiced and revere…" at bounding box center [612, 286] width 707 height 238
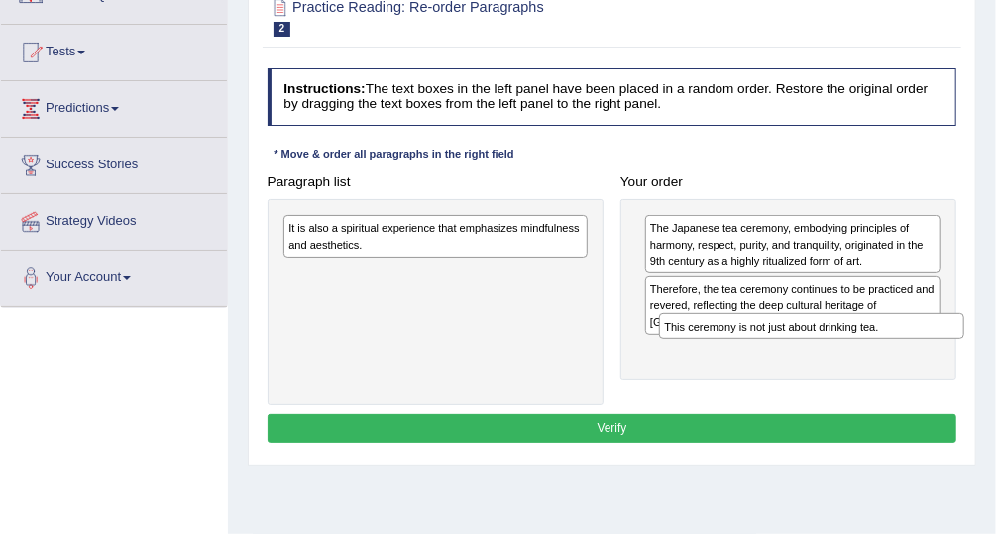
drag, startPoint x: 505, startPoint y: 272, endPoint x: 952, endPoint y: 351, distance: 454.0
click at [952, 351] on div "Paragraph list It is also a spiritual experience that emphasizes mindfulness an…" at bounding box center [612, 286] width 707 height 238
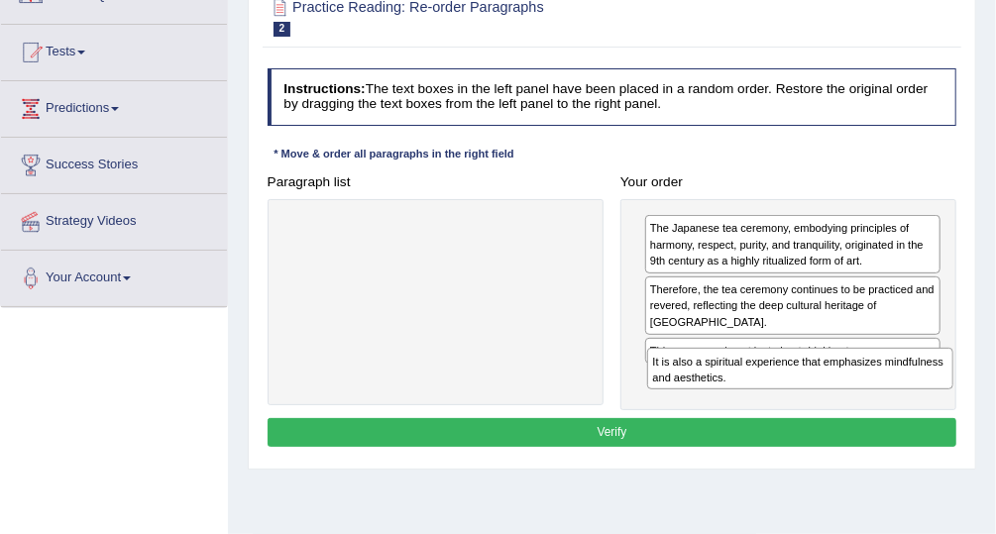
drag, startPoint x: 516, startPoint y: 226, endPoint x: 950, endPoint y: 392, distance: 464.9
click at [950, 392] on div "Paragraph list It is also a spiritual experience that emphasizes mindfulness an…" at bounding box center [612, 288] width 707 height 243
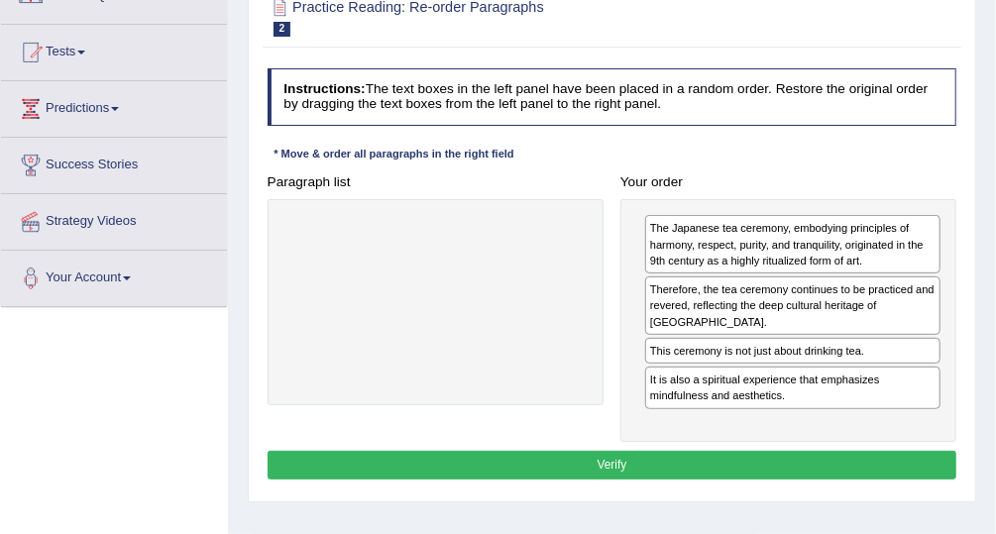
click at [794, 451] on button "Verify" at bounding box center [613, 465] width 690 height 29
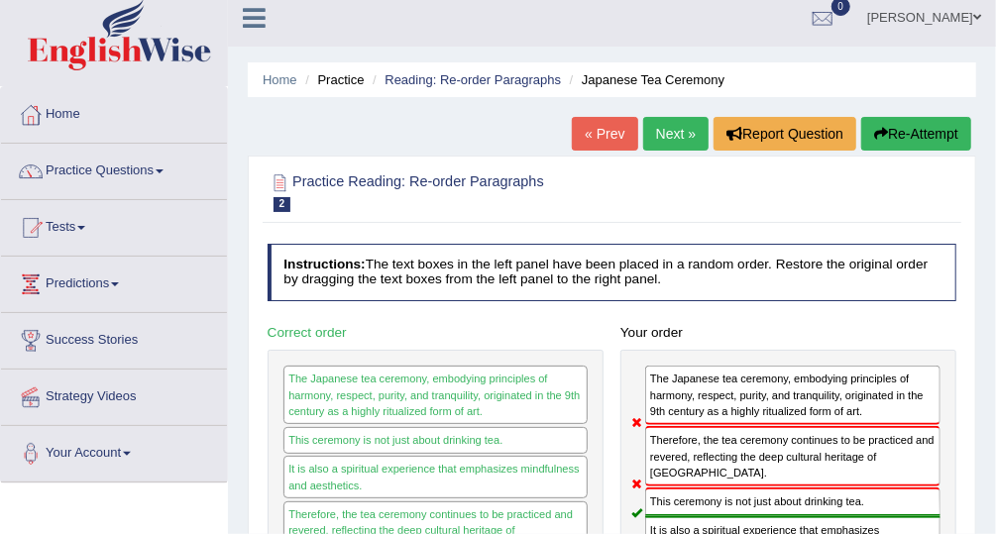
scroll to position [6, 0]
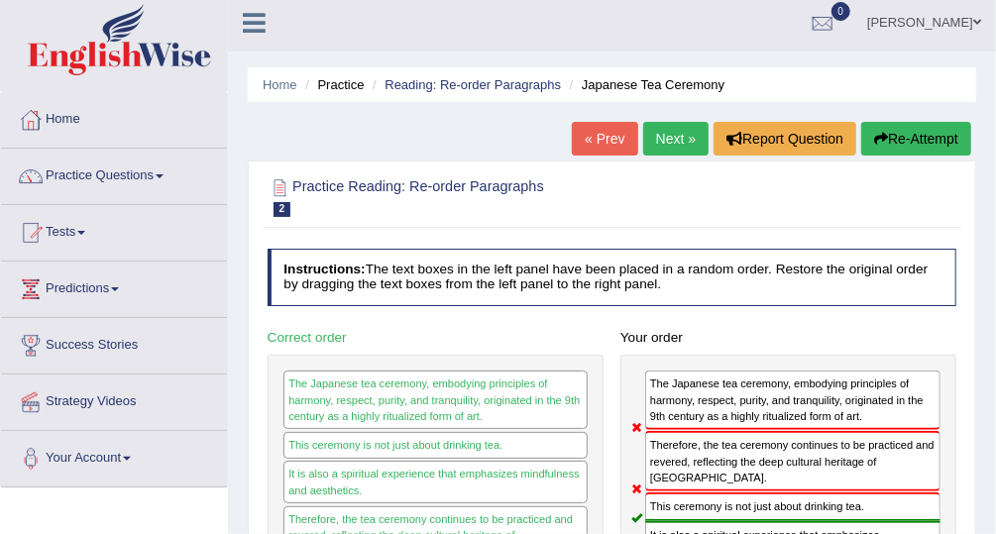
click at [668, 140] on link "Next »" at bounding box center [675, 139] width 65 height 34
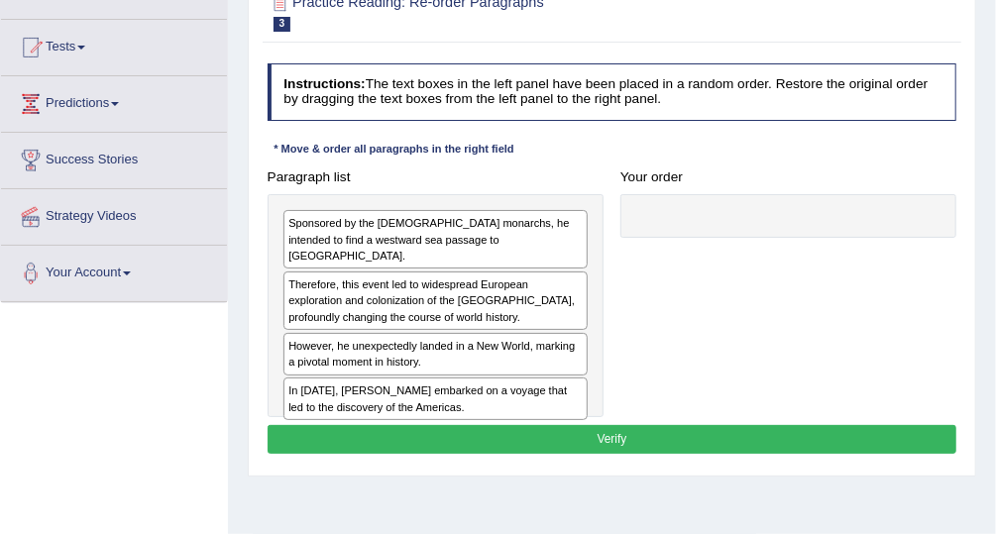
scroll to position [187, 0]
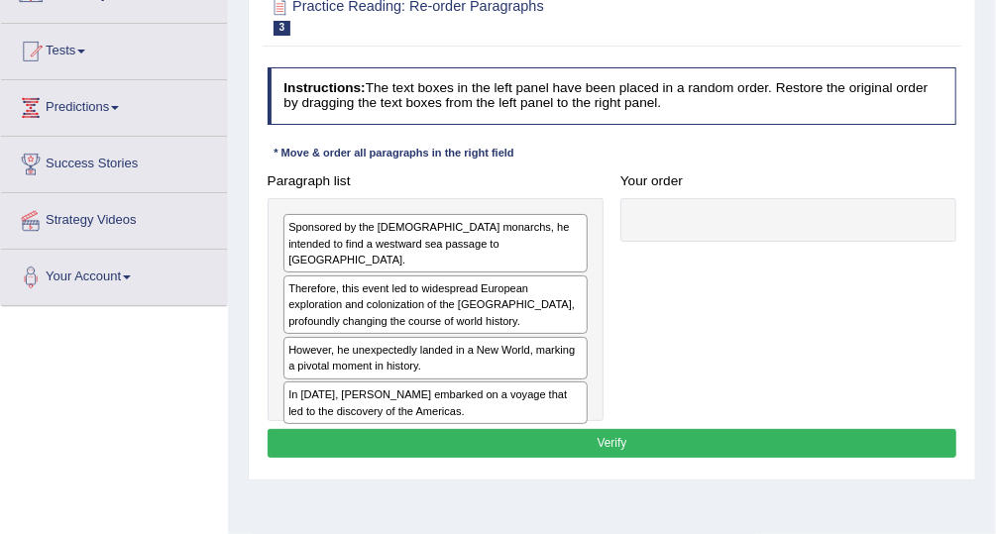
click at [480, 382] on div "In [DATE], [PERSON_NAME] embarked on a voyage that led to the discovery of the …" at bounding box center [435, 403] width 304 height 43
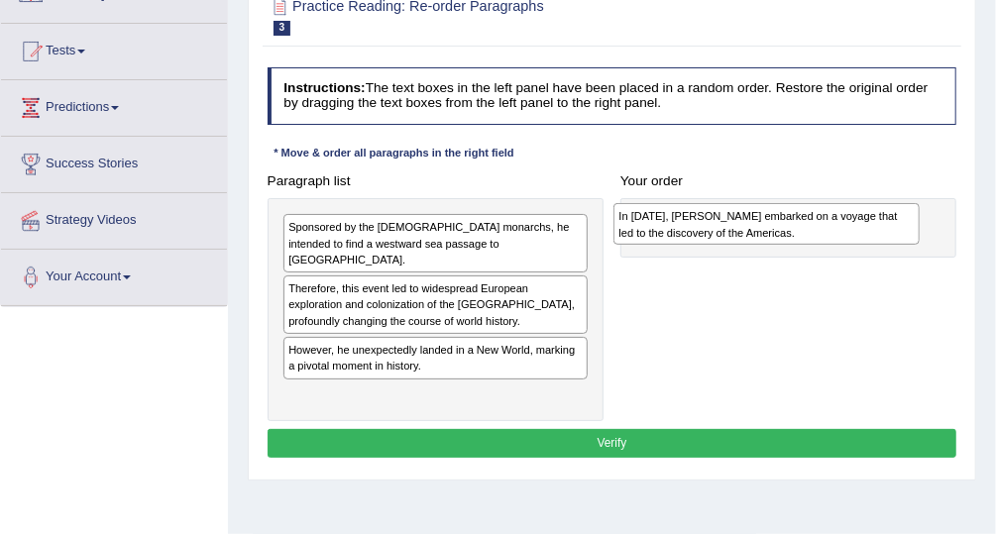
drag, startPoint x: 480, startPoint y: 376, endPoint x: 873, endPoint y: 223, distance: 422.0
click at [873, 223] on div "In [DATE], [PERSON_NAME] embarked on a voyage that led to the discovery of the …" at bounding box center [766, 224] width 305 height 42
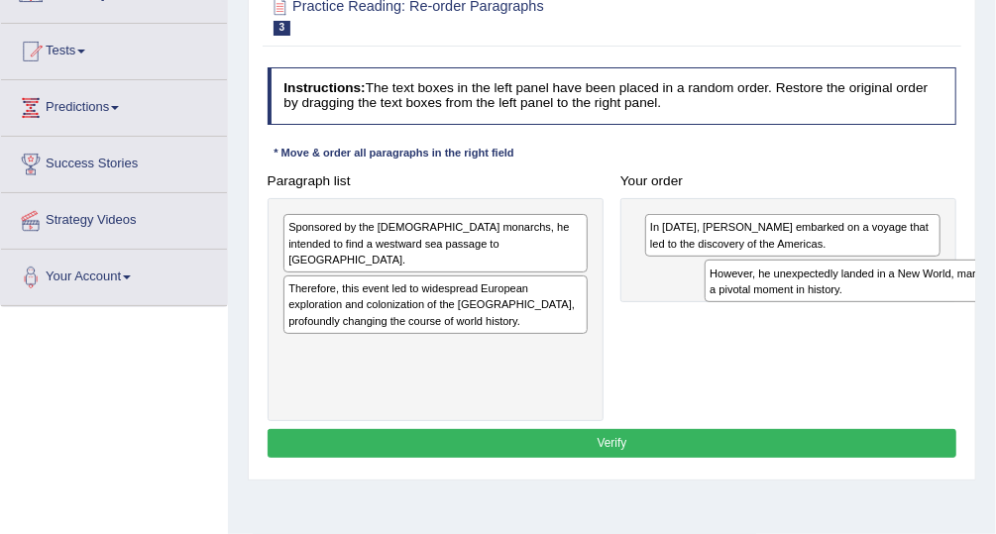
drag, startPoint x: 509, startPoint y: 351, endPoint x: 1007, endPoint y: 309, distance: 499.3
click at [995, 310] on html "Toggle navigation Home Practice Questions Speaking Practice Read Aloud Repeat S…" at bounding box center [498, 80] width 996 height 534
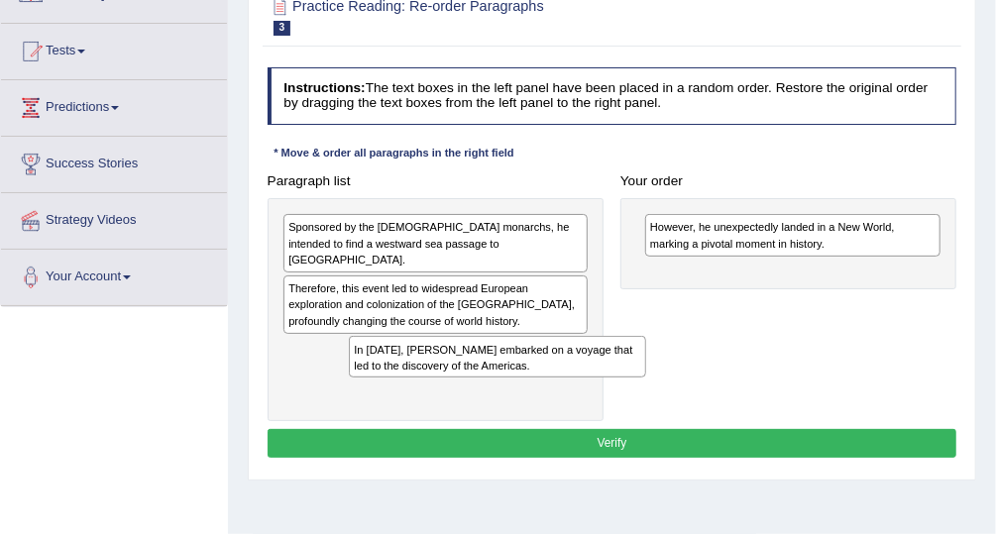
drag, startPoint x: 739, startPoint y: 236, endPoint x: 400, endPoint y: 390, distance: 372.2
click at [400, 390] on div "Paragraph list Sponsored by the [DEMOGRAPHIC_DATA] monarchs, he intended to fin…" at bounding box center [612, 294] width 707 height 255
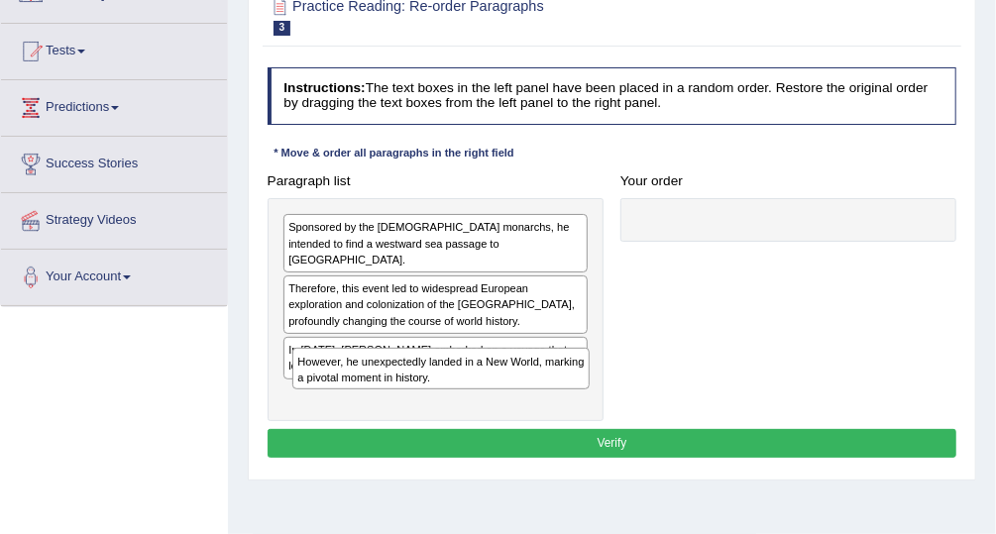
drag, startPoint x: 684, startPoint y: 240, endPoint x: 276, endPoint y: 405, distance: 440.6
click at [276, 405] on div "Paragraph list Sponsored by the [DEMOGRAPHIC_DATA] monarchs, he intended to fin…" at bounding box center [612, 294] width 707 height 255
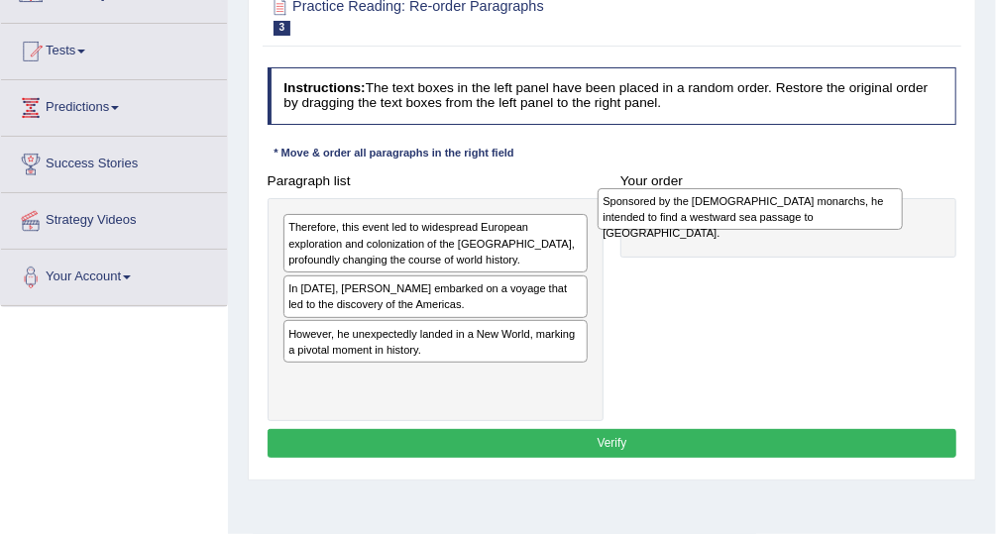
drag, startPoint x: 407, startPoint y: 242, endPoint x: 786, endPoint y: 219, distance: 379.3
click at [786, 219] on div "Sponsored by the [DEMOGRAPHIC_DATA] monarchs, he intended to find a westward se…" at bounding box center [750, 209] width 305 height 42
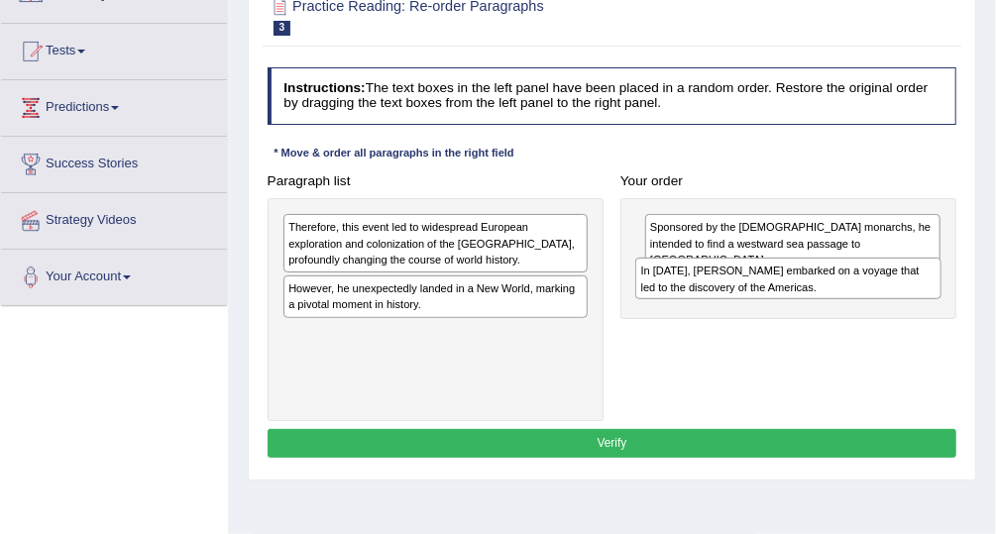
drag, startPoint x: 366, startPoint y: 297, endPoint x: 785, endPoint y: 297, distance: 419.2
click at [785, 297] on div "Paragraph list Therefore, this event led to widespread European exploration and…" at bounding box center [612, 294] width 707 height 255
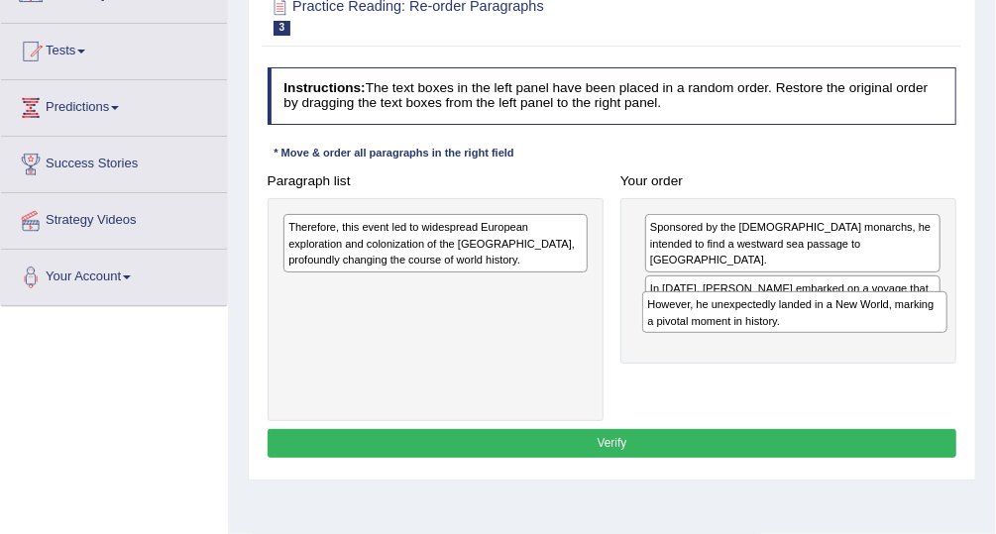
drag, startPoint x: 477, startPoint y: 306, endPoint x: 907, endPoint y: 349, distance: 432.3
click at [907, 349] on div "Paragraph list Therefore, this event led to widespread European exploration and…" at bounding box center [612, 294] width 707 height 255
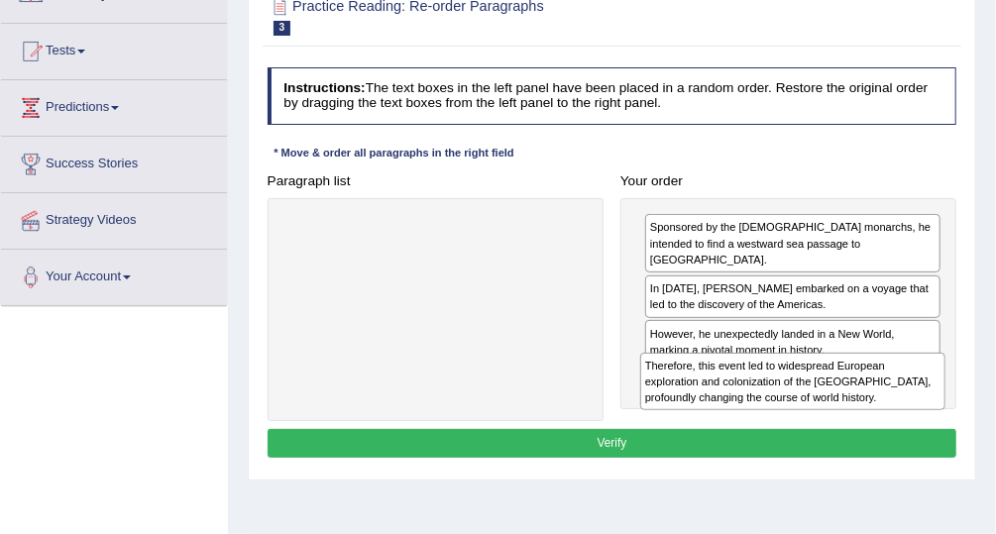
drag, startPoint x: 472, startPoint y: 235, endPoint x: 896, endPoint y: 406, distance: 457.5
click at [896, 406] on div "Therefore, this event led to widespread European exploration and colonization o…" at bounding box center [792, 381] width 305 height 57
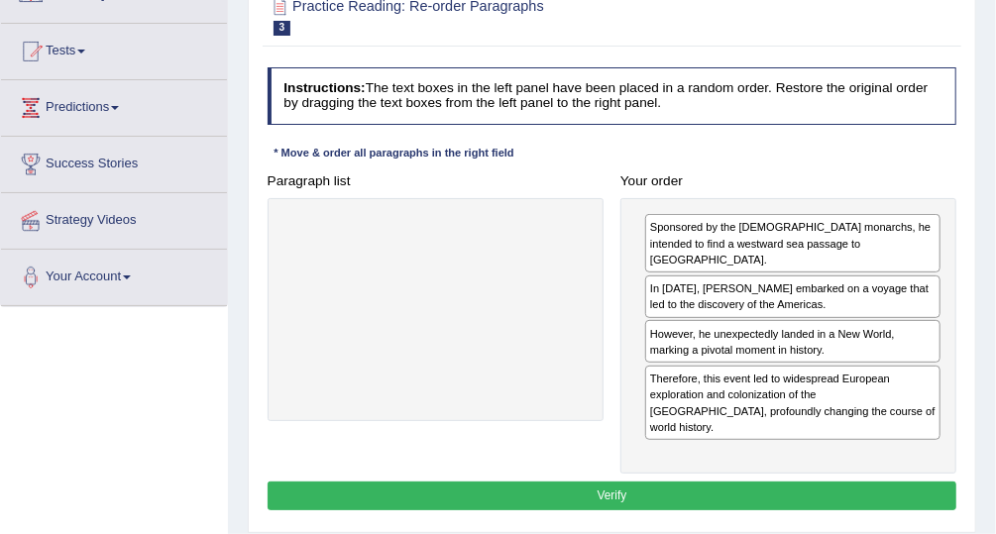
click at [839, 482] on button "Verify" at bounding box center [613, 496] width 690 height 29
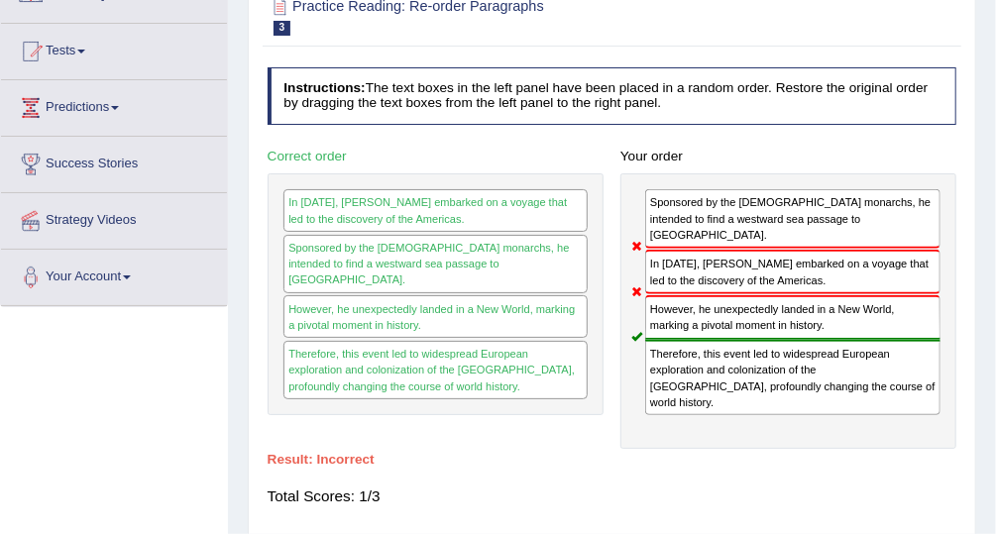
click at [767, 255] on div "In [DATE], [PERSON_NAME] embarked on a voyage that led to the discovery of the …" at bounding box center [792, 272] width 295 height 45
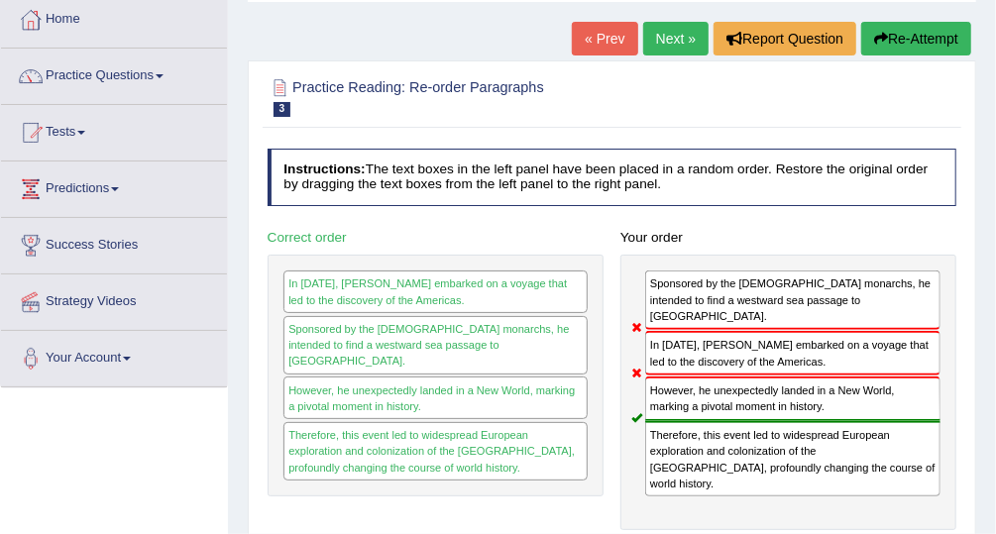
scroll to position [124, 0]
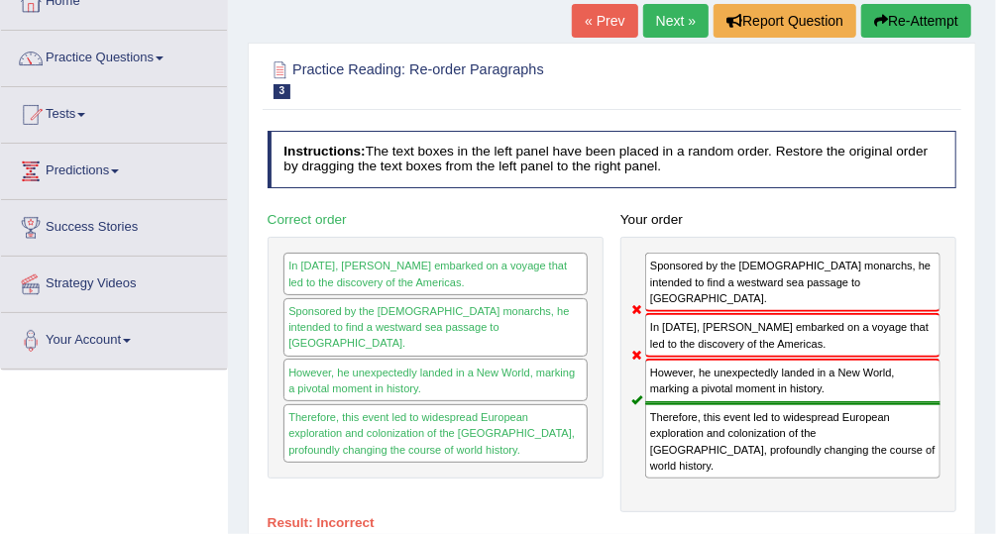
click at [934, 14] on button "Re-Attempt" at bounding box center [916, 21] width 110 height 34
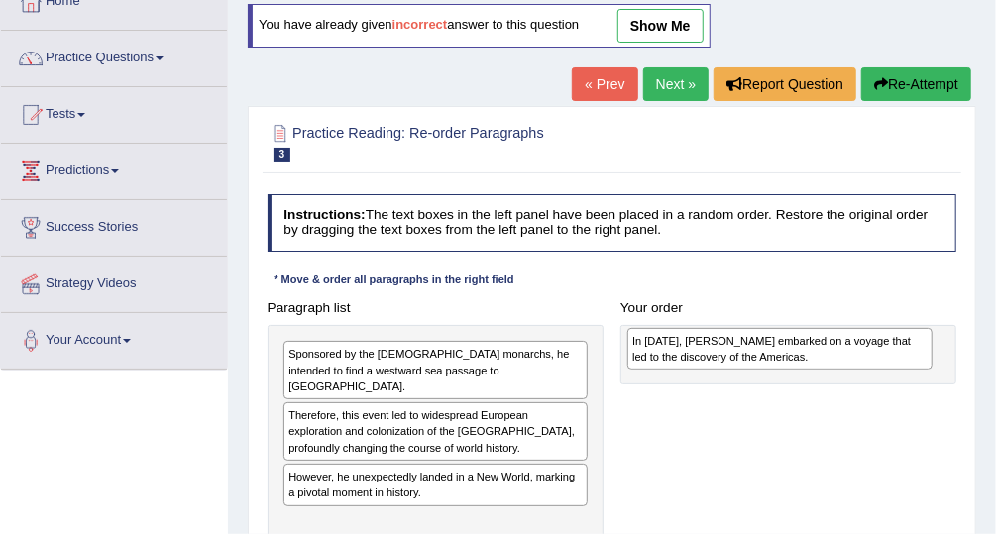
drag, startPoint x: 464, startPoint y: 506, endPoint x: 874, endPoint y: 351, distance: 438.8
click at [874, 351] on div "In [DATE], [PERSON_NAME] embarked on a voyage that led to the discovery of the …" at bounding box center [779, 349] width 305 height 42
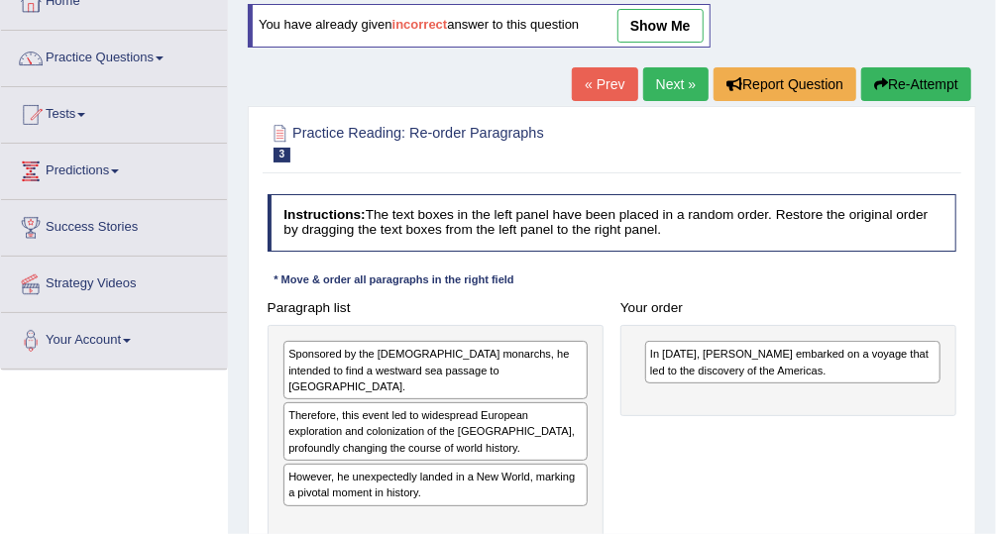
click at [599, 124] on h2 "Practice Reading: Re-order Paragraphs 3 [PERSON_NAME]" at bounding box center [481, 142] width 427 height 42
click at [660, 18] on link "show me" at bounding box center [660, 26] width 86 height 34
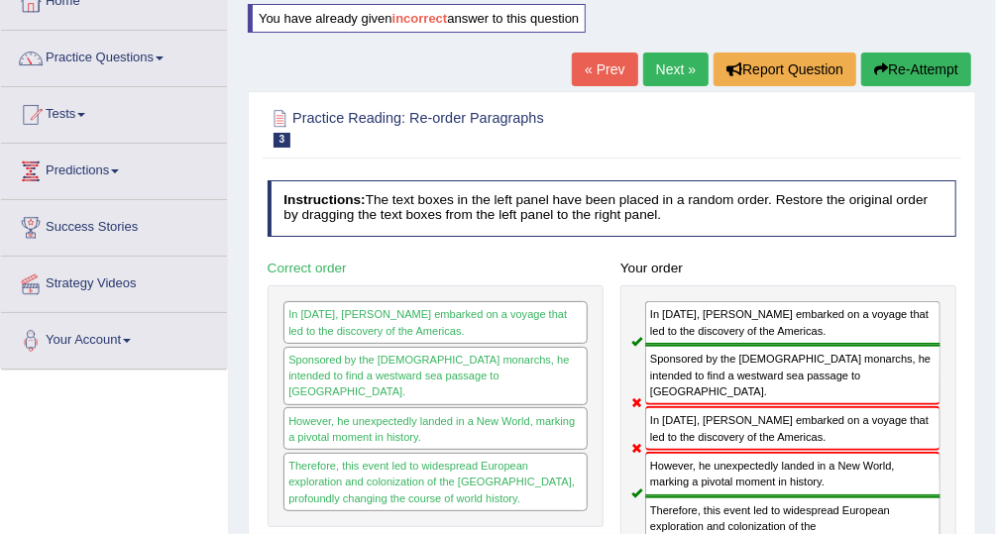
click at [624, 18] on div "Home Practice Reading: Re-order Paragraphs Christopher Columbus You have alread…" at bounding box center [612, 371] width 768 height 991
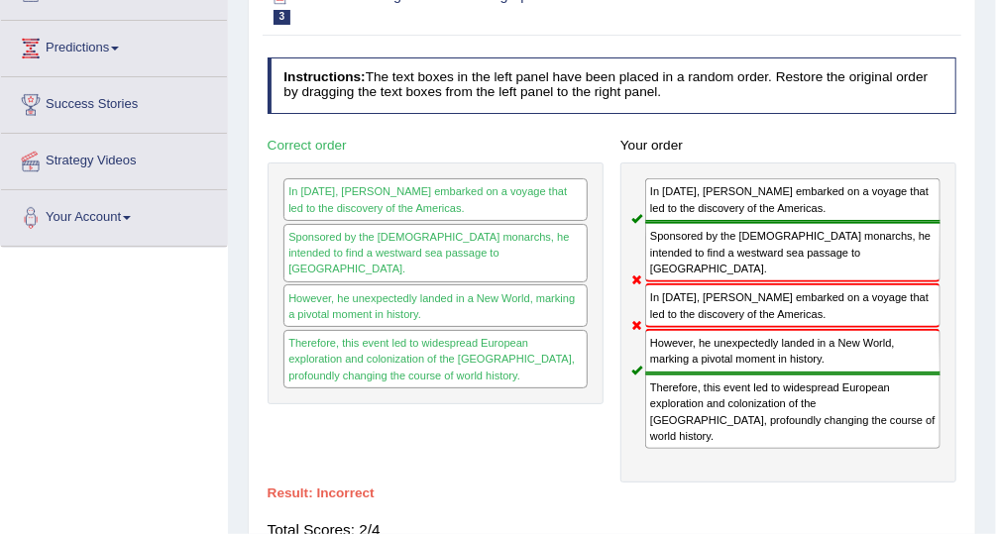
scroll to position [124, 0]
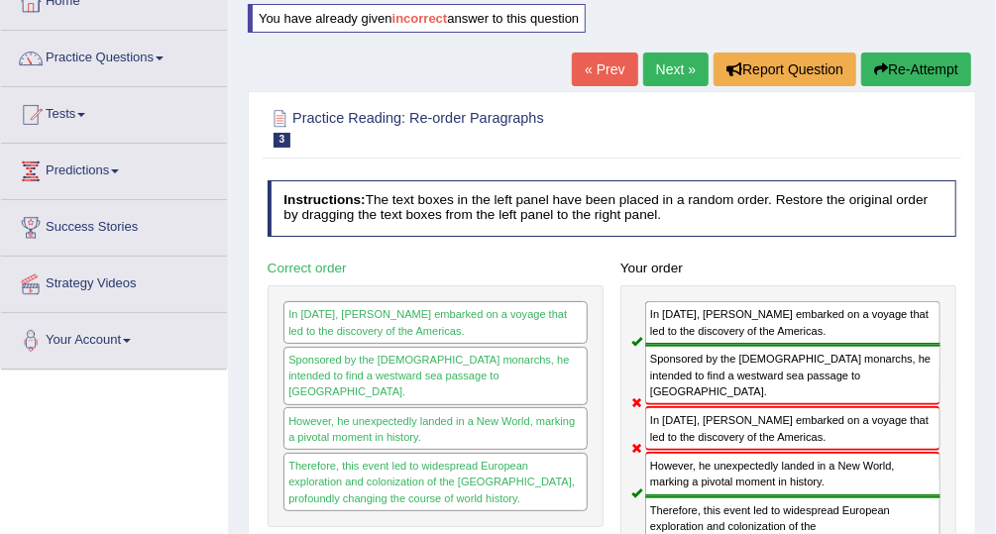
click at [601, 244] on div "Instructions: The text boxes in the left panel have been placed in a random ord…" at bounding box center [612, 428] width 698 height 515
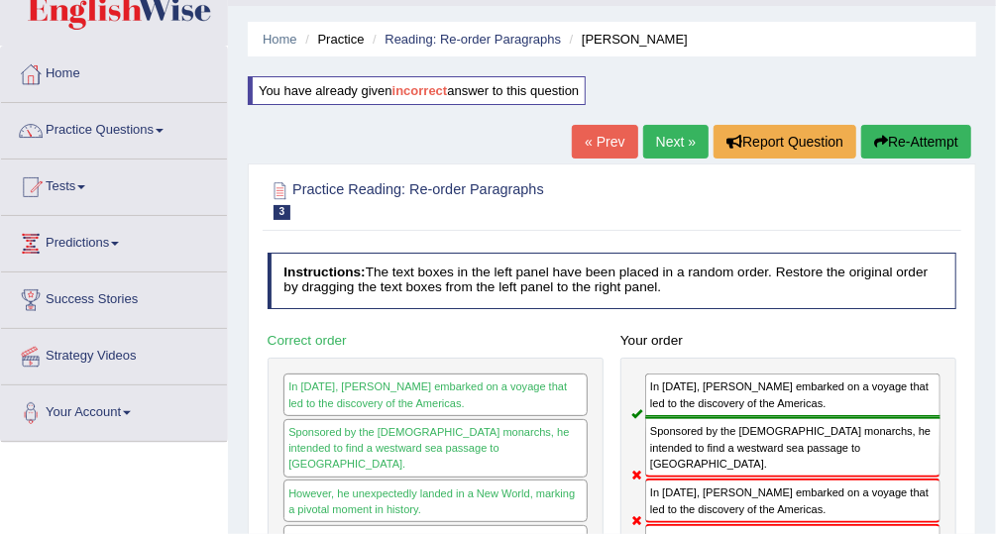
scroll to position [45, 0]
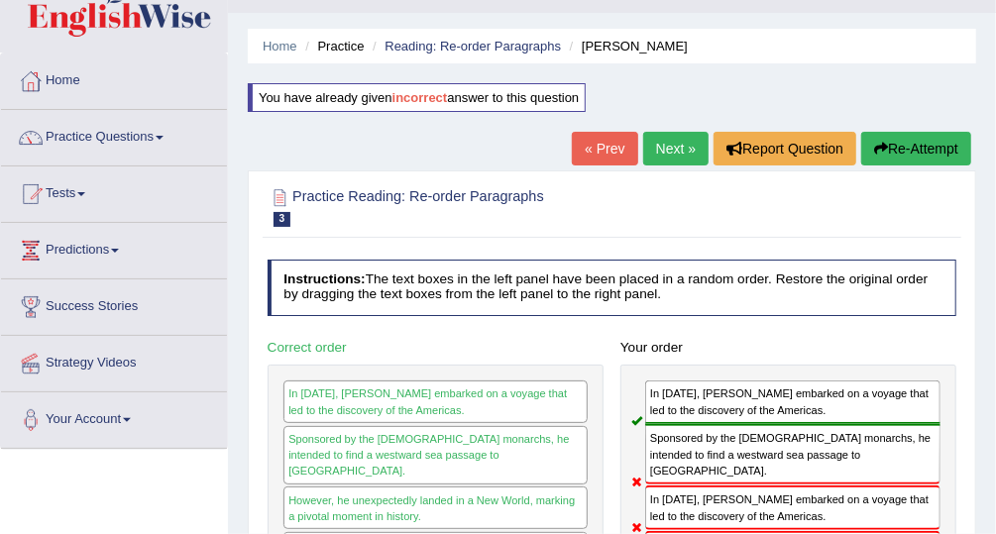
click at [889, 152] on button "Re-Attempt" at bounding box center [916, 149] width 110 height 34
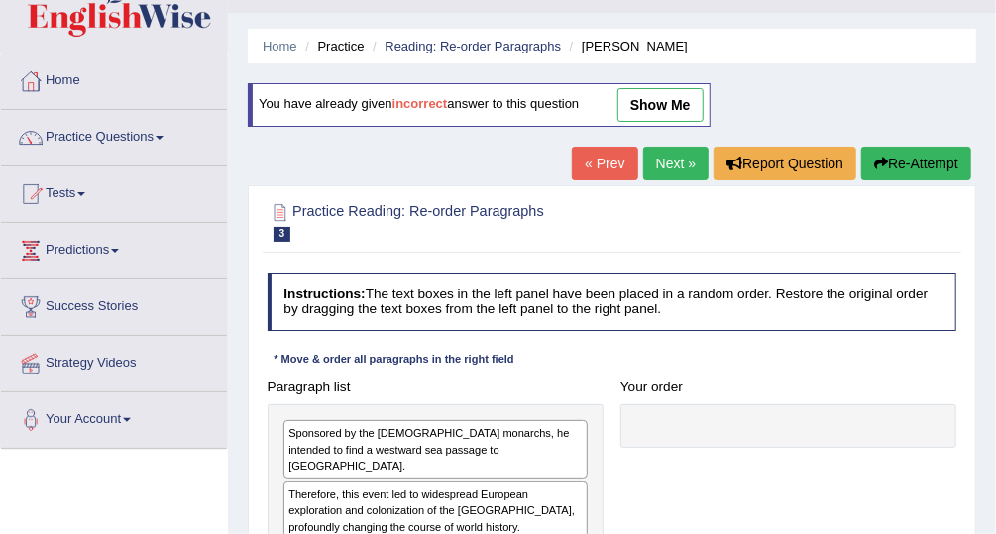
click at [674, 103] on link "show me" at bounding box center [660, 105] width 86 height 34
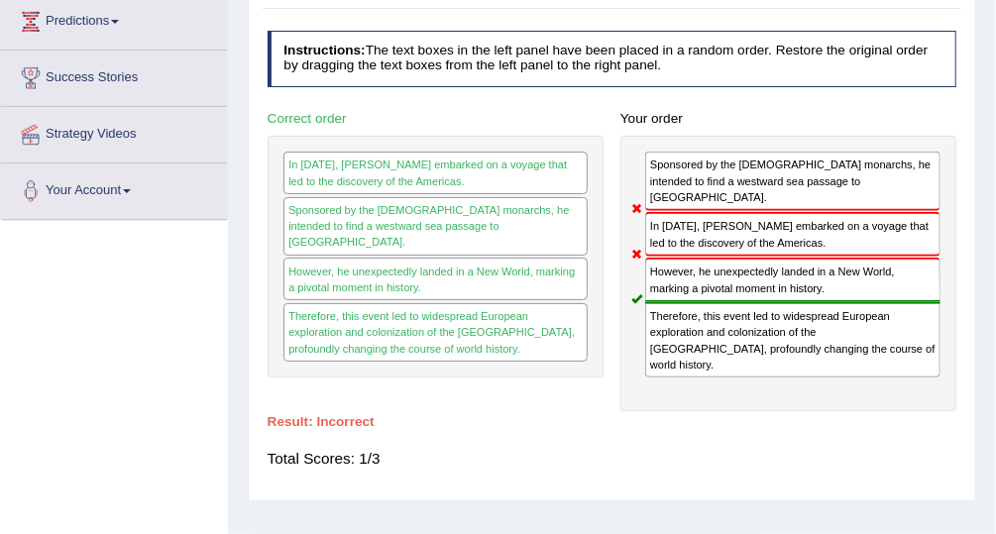
scroll to position [282, 0]
